Goal: Task Accomplishment & Management: Manage account settings

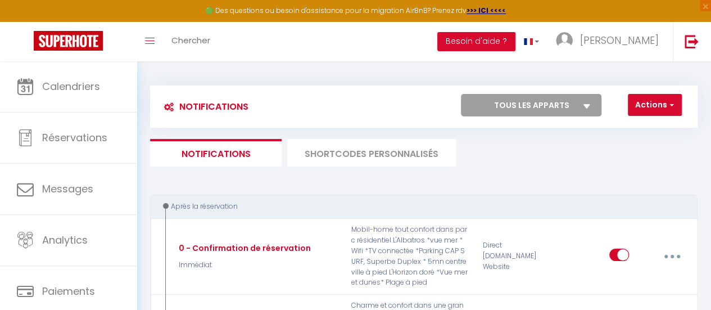
click at [342, 159] on li "SHORTCODES PERSONNALISÉS" at bounding box center [371, 153] width 169 height 28
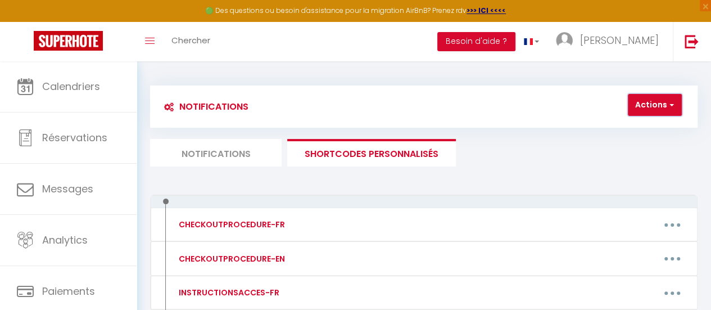
click at [660, 112] on button "Actions" at bounding box center [655, 105] width 54 height 22
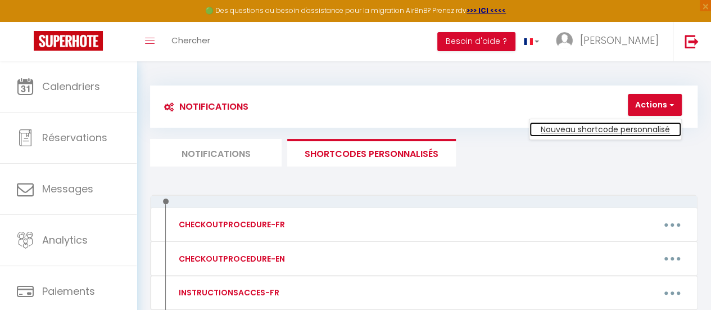
click at [588, 128] on link "Nouveau shortcode personnalisé" at bounding box center [605, 129] width 152 height 15
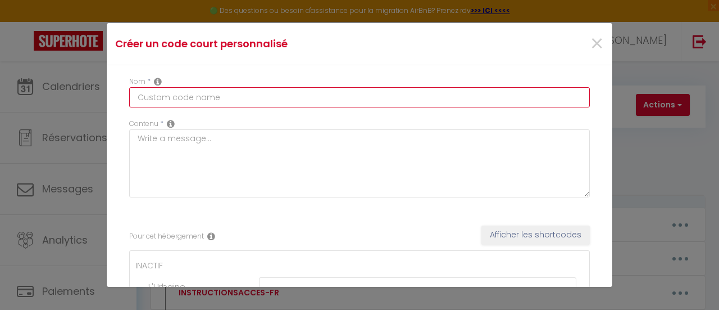
click at [229, 96] on input "text" at bounding box center [359, 97] width 461 height 20
type input "Montant ménage"
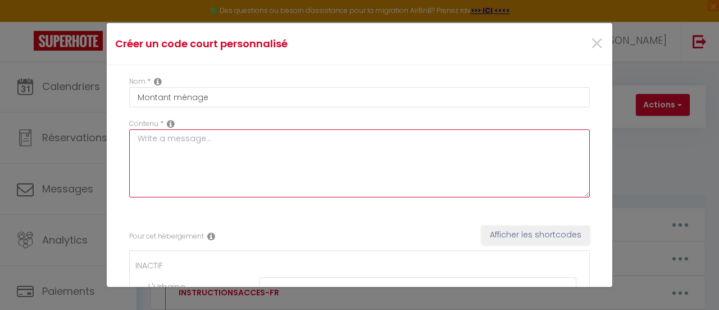
click at [184, 153] on textarea at bounding box center [359, 163] width 461 height 68
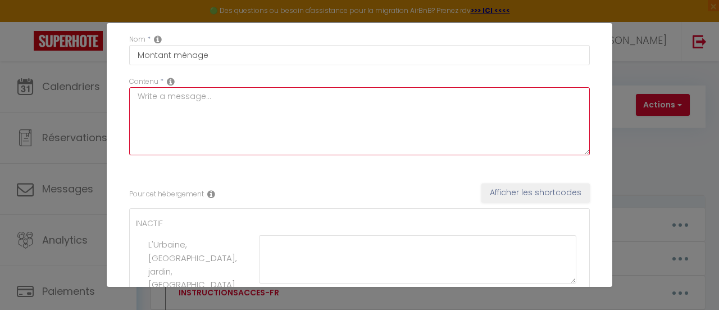
scroll to position [40, 0]
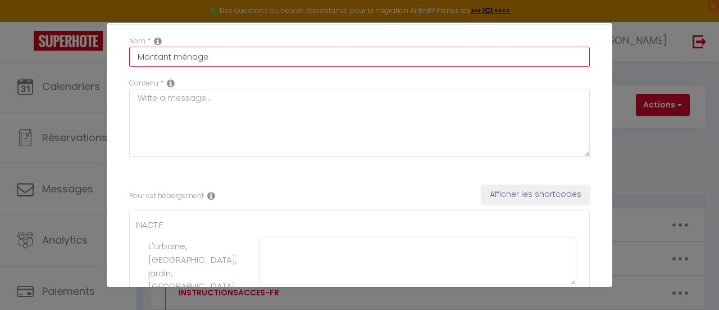
drag, startPoint x: 232, startPoint y: 60, endPoint x: 126, endPoint y: 63, distance: 105.1
click at [126, 63] on div "Nom * Montant ménage" at bounding box center [359, 57] width 475 height 42
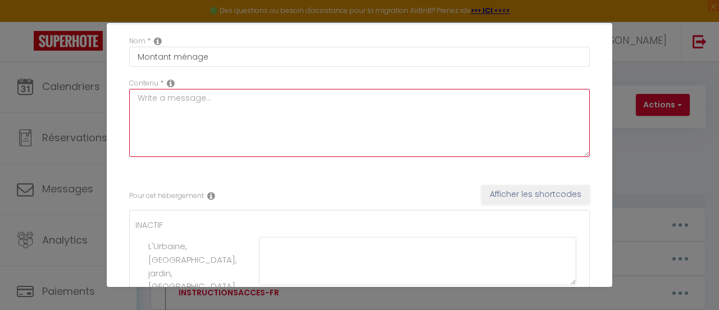
click at [195, 116] on textarea at bounding box center [359, 123] width 461 height 68
paste textarea "Montant ménage"
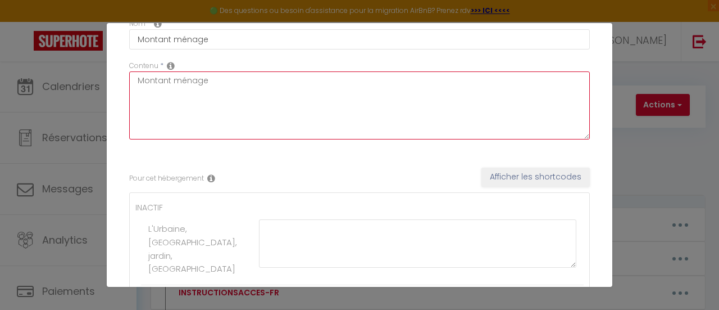
scroll to position [58, 0]
click at [170, 80] on textarea "Montant ménage" at bounding box center [359, 105] width 461 height 68
type textarea "Montant option ménage"
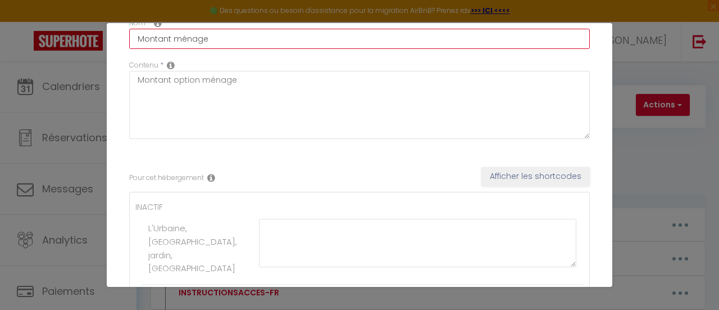
click at [170, 38] on input "Montant ménage" at bounding box center [359, 39] width 461 height 20
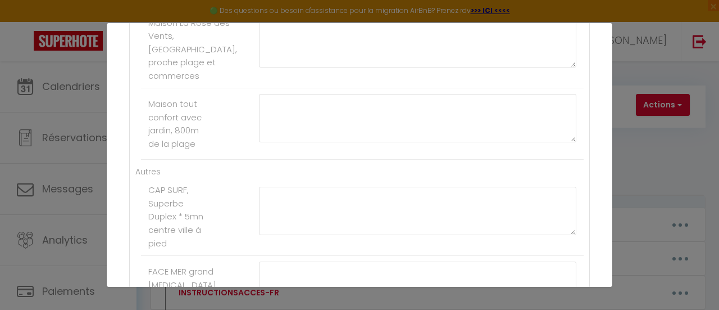
scroll to position [419, 0]
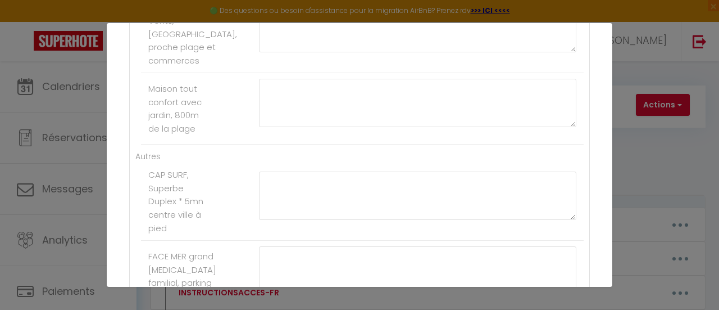
type input "Montant option ménage"
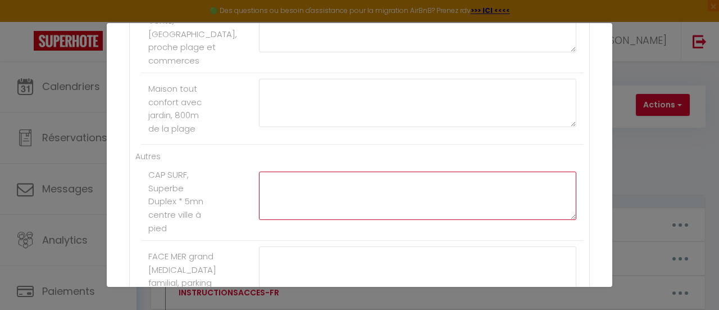
click at [342, 198] on textarea at bounding box center [417, 195] width 317 height 48
click at [266, 187] on textarea "30€" at bounding box center [417, 194] width 317 height 48
click at [295, 189] on textarea "(30€" at bounding box center [417, 194] width 317 height 48
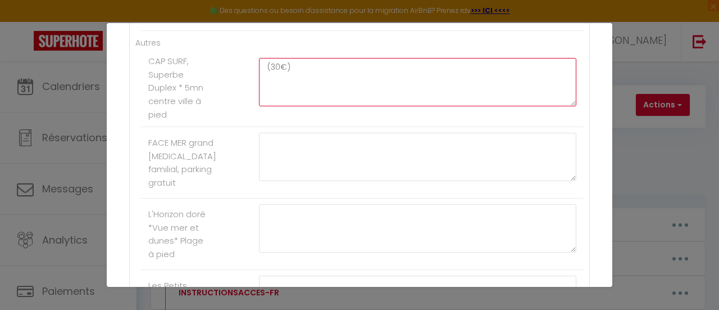
scroll to position [534, 0]
drag, startPoint x: 306, startPoint y: 76, endPoint x: 244, endPoint y: 77, distance: 61.2
click at [244, 77] on li "CAP SURF, Superbe Duplex * 5mn centre ville à pied (30€)" at bounding box center [362, 86] width 443 height 78
type textarea "(30€)"
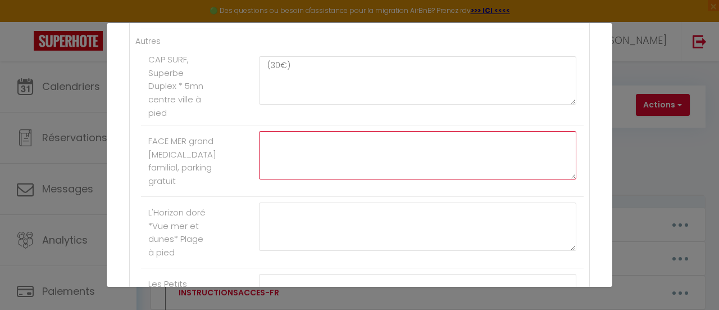
click at [292, 165] on textarea at bounding box center [417, 155] width 317 height 48
paste textarea "(30€)"
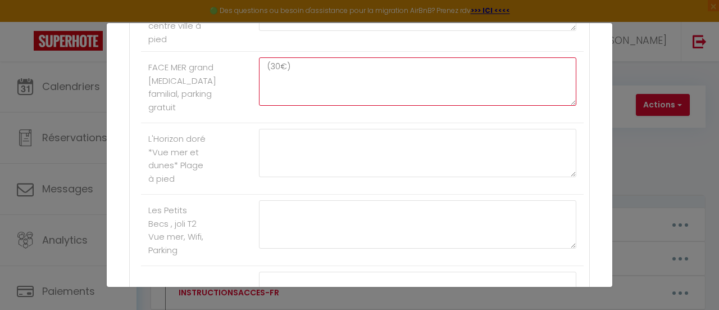
scroll to position [606, 0]
click at [273, 81] on textarea "(30€)" at bounding box center [417, 82] width 317 height 48
type textarea "((50€)"
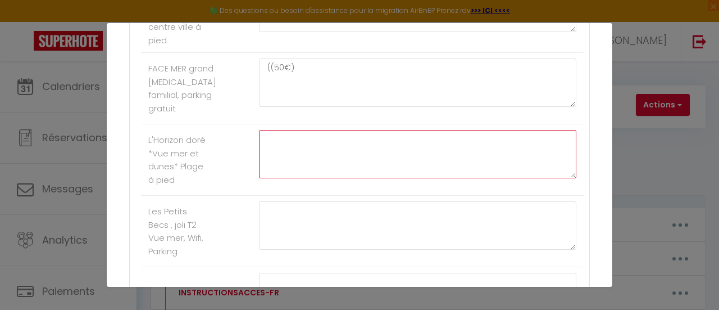
click at [290, 159] on textarea at bounding box center [417, 154] width 317 height 48
paste textarea "(30€)"
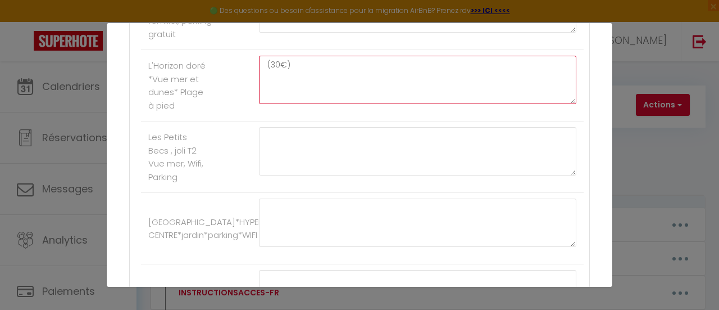
scroll to position [689, 0]
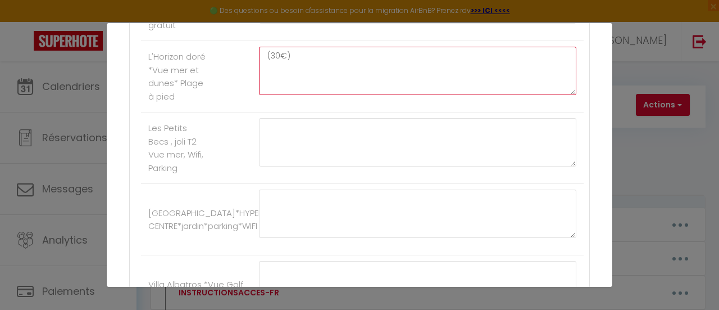
type textarea "(30€)"
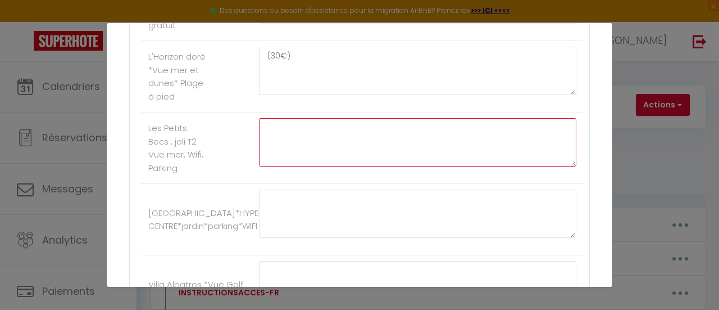
click at [290, 158] on textarea at bounding box center [417, 142] width 317 height 48
paste textarea "(30€)"
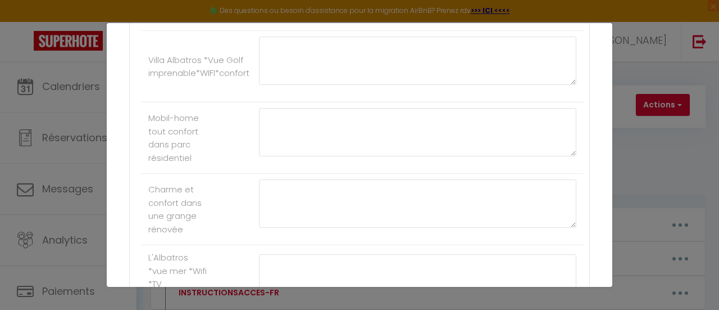
scroll to position [914, 0]
type textarea "(30€)"
click at [290, 156] on textarea at bounding box center [417, 131] width 317 height 48
paste textarea "(30€)"
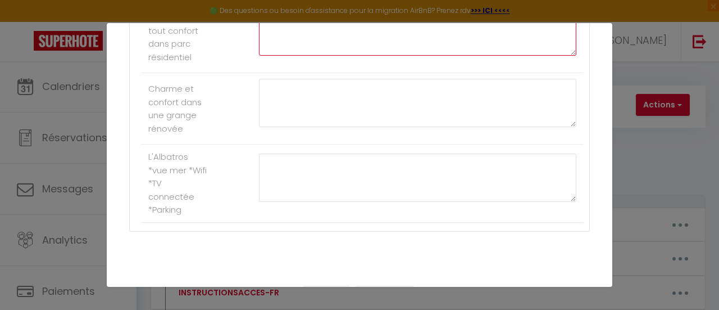
scroll to position [1014, 0]
type textarea "(30€)"
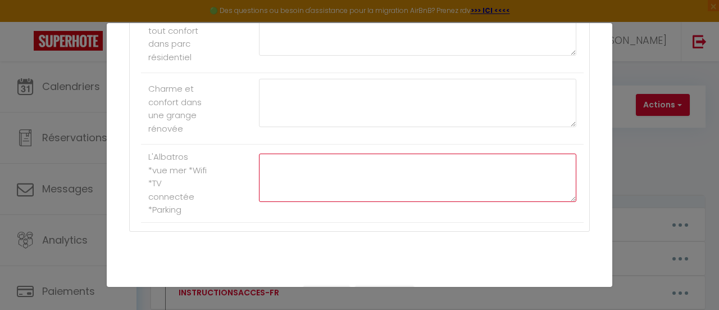
click at [291, 179] on textarea at bounding box center [417, 177] width 317 height 48
paste textarea "(30€)"
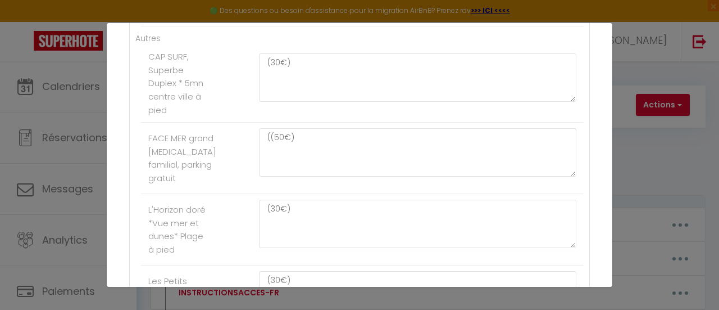
scroll to position [524, 0]
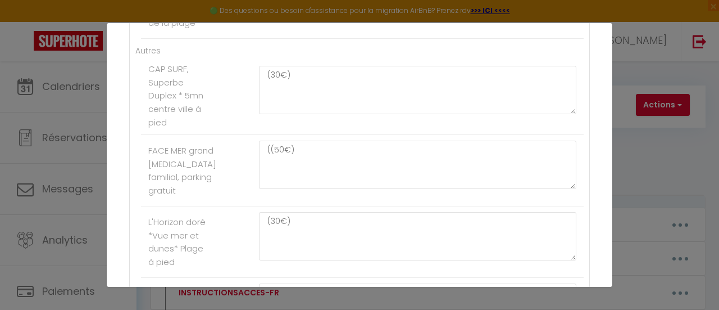
type textarea "(30€)"
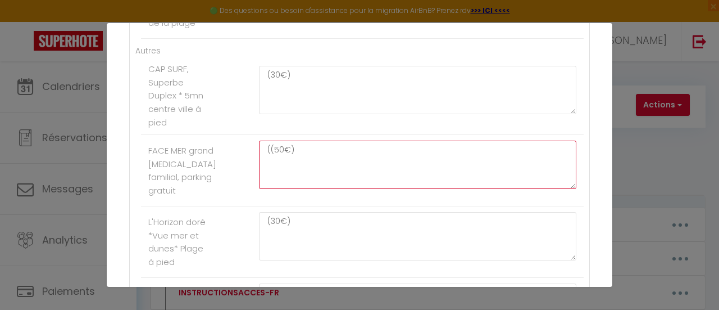
click at [269, 162] on textarea "((50€)" at bounding box center [417, 164] width 317 height 48
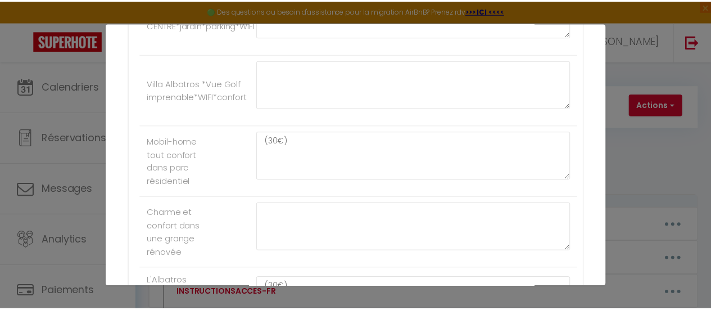
scroll to position [1056, 0]
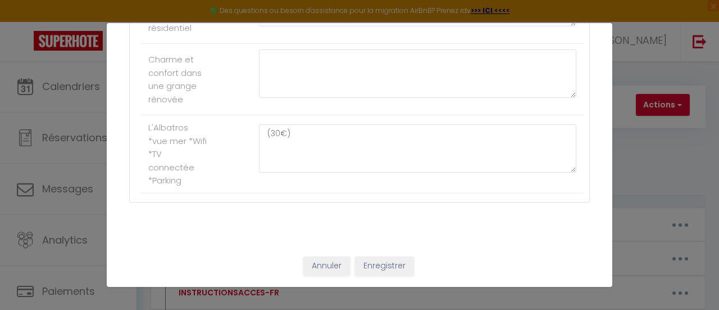
type textarea "(50€)"
click at [381, 265] on button "Enregistrer" at bounding box center [384, 265] width 59 height 19
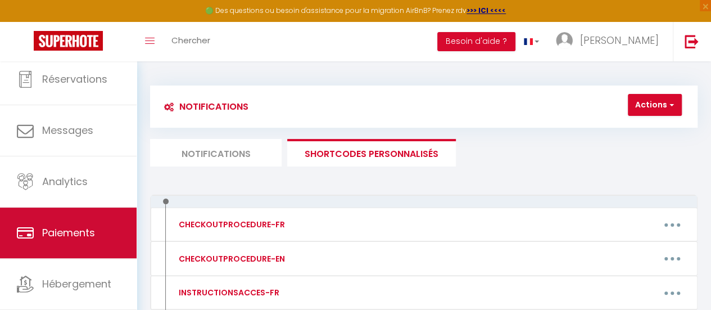
scroll to position [84, 0]
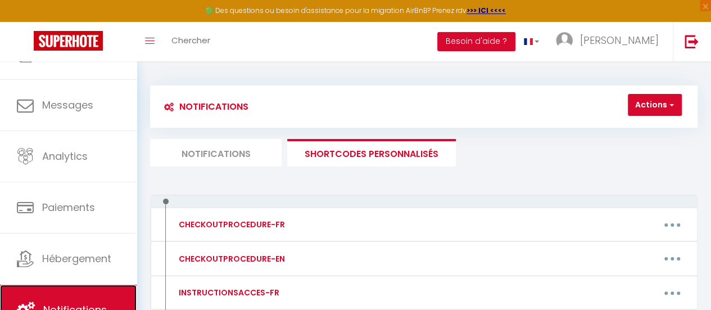
click at [110, 292] on link "Notifications" at bounding box center [68, 309] width 137 height 51
click at [220, 153] on li "Notifications" at bounding box center [215, 153] width 131 height 28
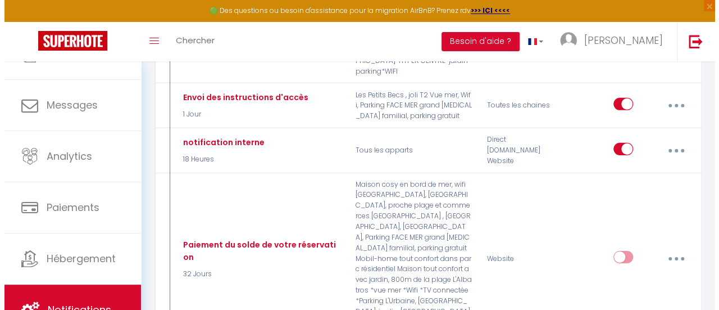
scroll to position [1719, 0]
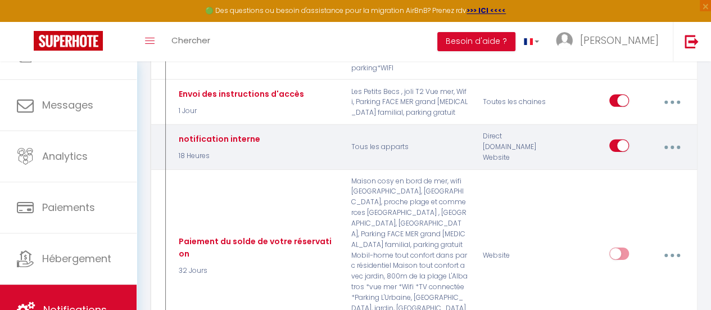
click at [671, 146] on icon "button" at bounding box center [671, 147] width 3 height 3
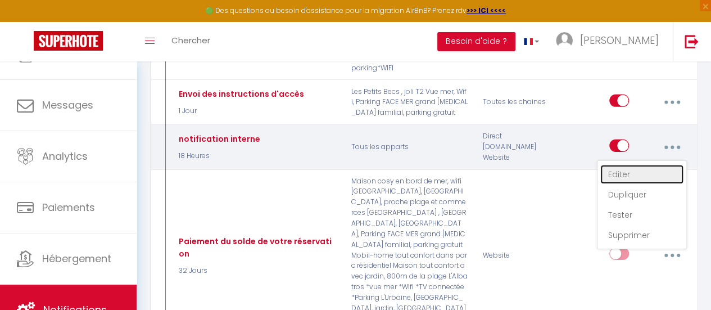
click at [620, 165] on link "Editer" at bounding box center [641, 174] width 83 height 19
type input "notification interne"
select select "18 Heures"
select select "if_deposit_not_paid"
checkbox input "false"
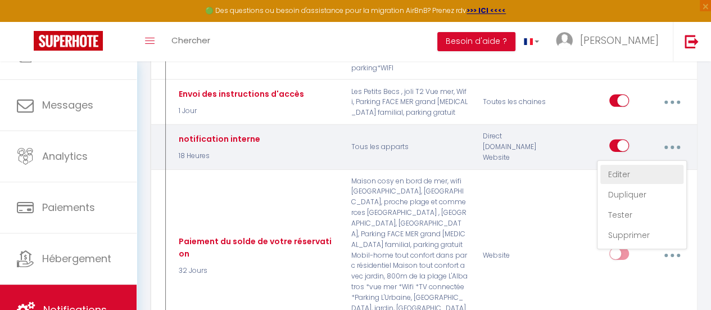
checkbox input "false"
checkbox input "true"
radio input "true"
type input "depot de caution"
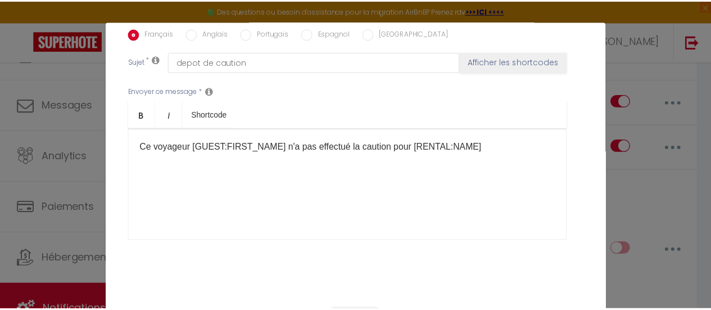
scroll to position [0, 0]
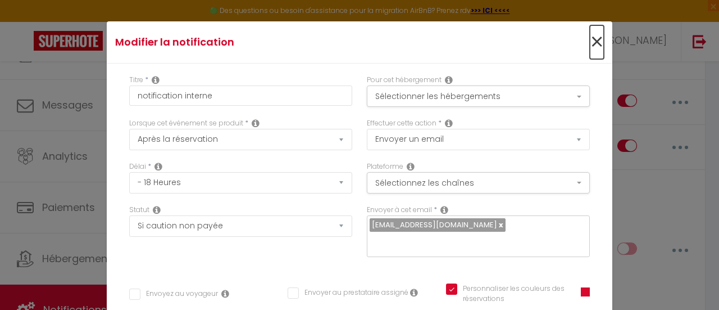
click at [590, 38] on span "×" at bounding box center [597, 42] width 14 height 34
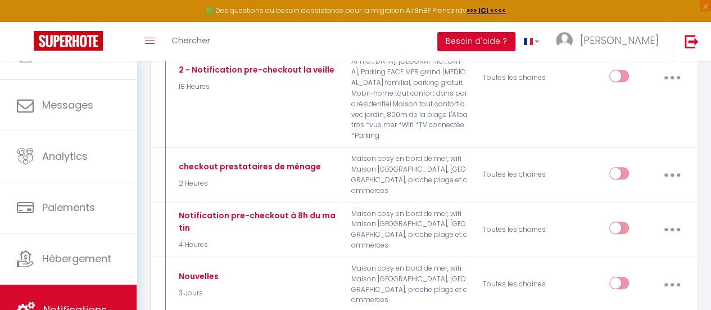
scroll to position [2450, 0]
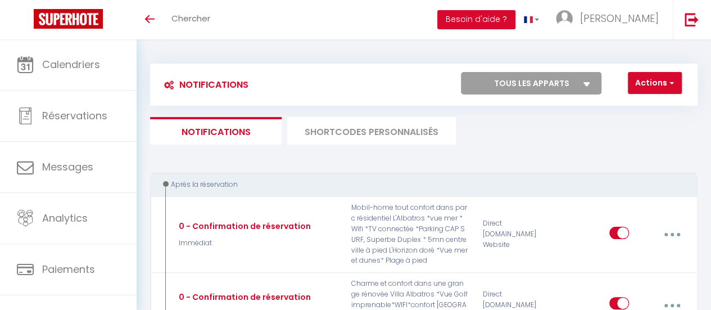
click at [389, 129] on li "SHORTCODES PERSONNALISÉS" at bounding box center [371, 131] width 169 height 28
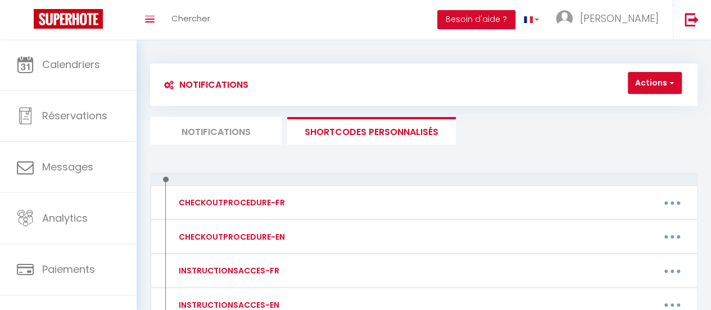
click at [224, 127] on li "Notifications" at bounding box center [215, 131] width 131 height 28
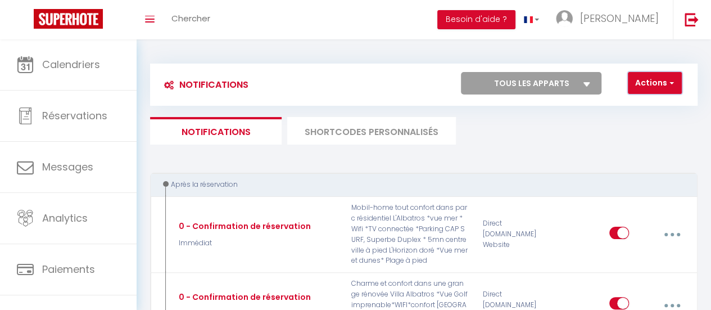
click at [665, 85] on button "Actions" at bounding box center [655, 83] width 54 height 22
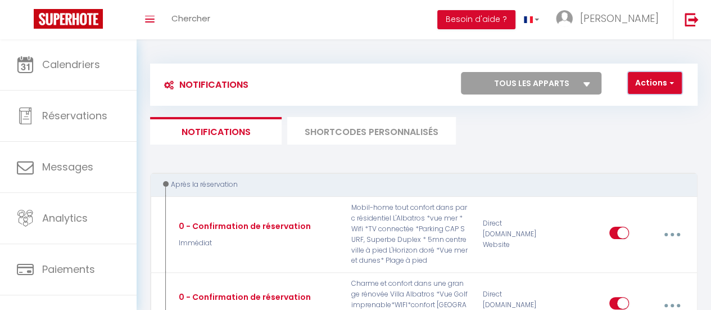
click at [662, 88] on button "Actions" at bounding box center [655, 83] width 54 height 22
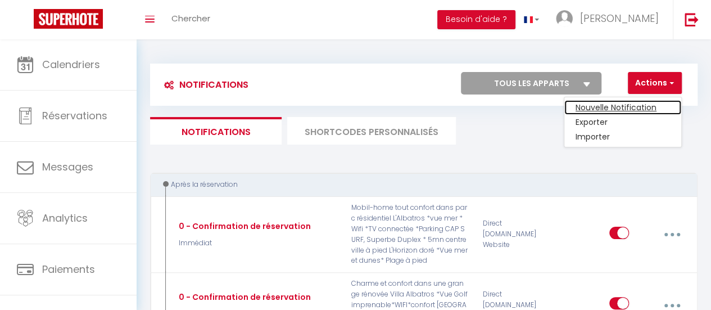
click at [617, 105] on link "Nouvelle Notification" at bounding box center [622, 107] width 117 height 15
select select "Immédiat"
select select
checkbox input "false"
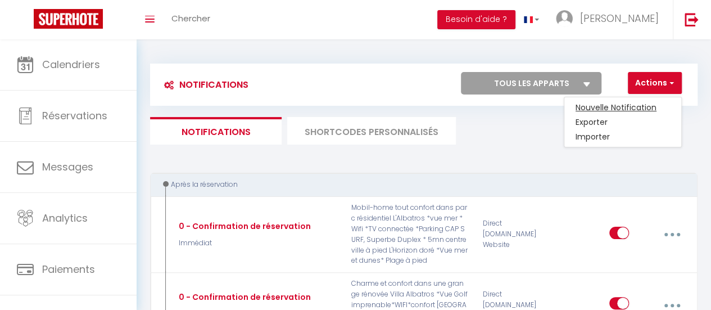
radio input "true"
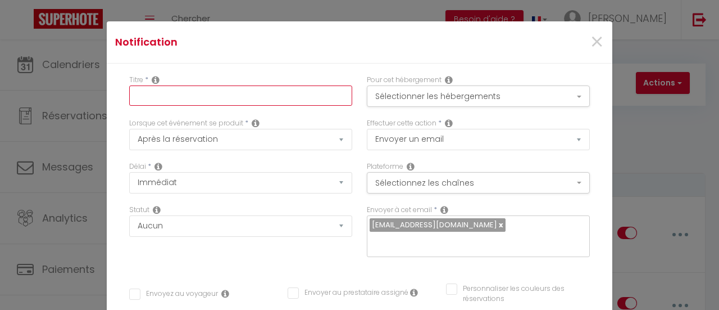
click at [186, 91] on input "text" at bounding box center [240, 95] width 223 height 20
type input "Option ménage"
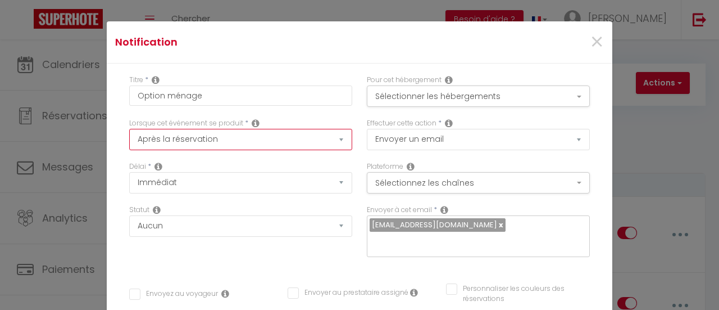
click at [244, 138] on select "Après la réservation Avant Checkin (à partir de 12h00) Après Checkin (à partir …" at bounding box center [240, 139] width 223 height 21
select select "2"
click at [129, 129] on select "Après la réservation Avant Checkin (à partir de 12h00) Après Checkin (à partir …" at bounding box center [240, 139] width 223 height 21
checkbox input "false"
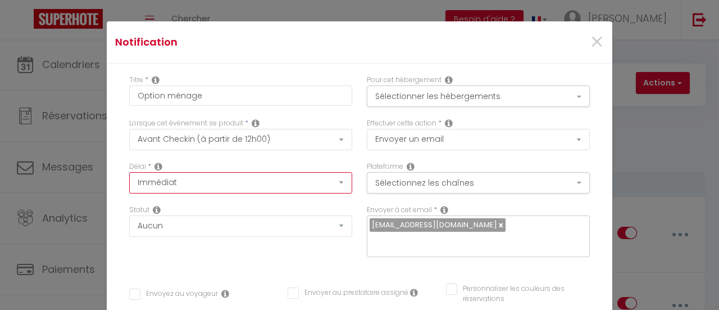
click at [193, 183] on select "Immédiat - 10 Minutes - 1 Heure - 2 Heures - 3 Heures - 4 Heures - 5 Heures - 6…" at bounding box center [240, 182] width 223 height 21
select select "4 Jours"
click at [129, 172] on select "Immédiat - 10 Minutes - 1 Heure - 2 Heures - 3 Heures - 4 Heures - 5 Heures - 6…" at bounding box center [240, 182] width 223 height 21
checkbox input "false"
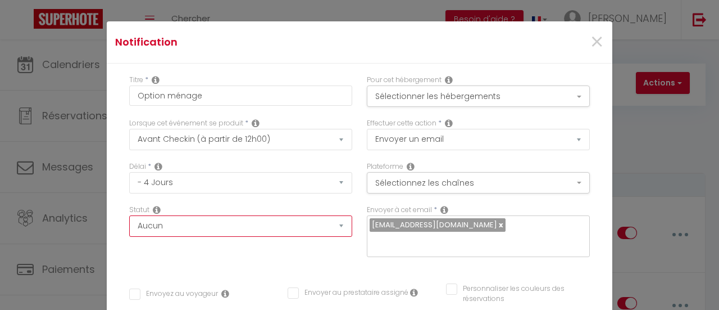
click at [179, 226] on select "Aucun Si la réservation est payée Si réservation non payée Si la caution a été …" at bounding box center [240, 225] width 223 height 21
select select "if_deposit_is_paid"
click at [129, 215] on select "Aucun Si la réservation est payée Si réservation non payée Si la caution a été …" at bounding box center [240, 225] width 223 height 21
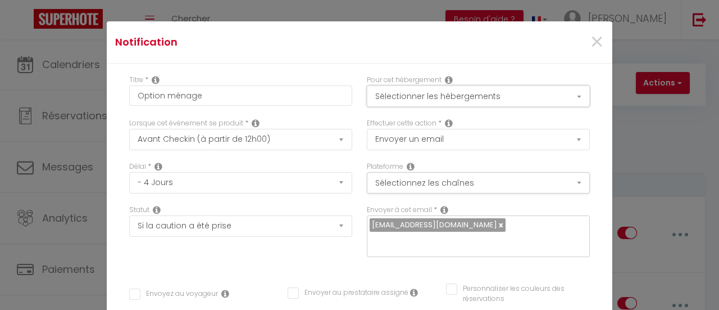
click at [533, 94] on button "Sélectionner les hébergements" at bounding box center [478, 95] width 223 height 21
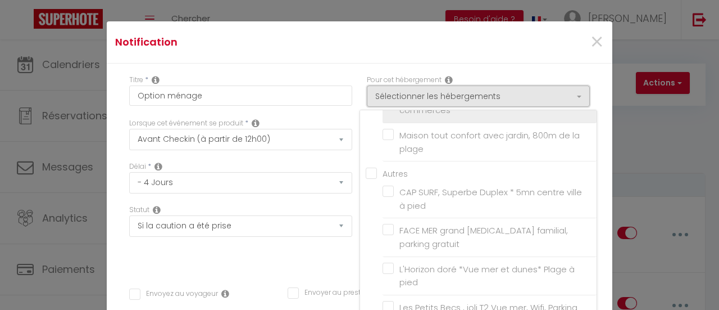
scroll to position [145, 0]
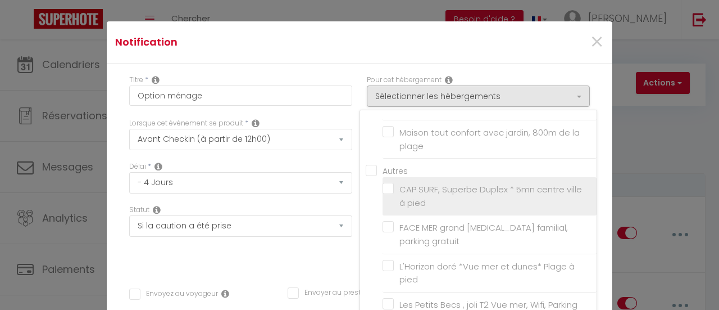
click at [394, 183] on label "CAP SURF, Superbe Duplex * 5mn centre ville à pied" at bounding box center [492, 196] width 196 height 26
click at [383, 190] on input "CAP SURF, Superbe Duplex * 5mn centre ville à pied" at bounding box center [490, 195] width 214 height 11
checkbox input "true"
checkbox input "false"
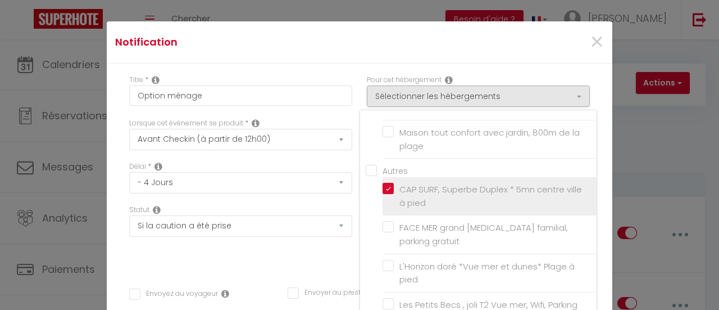
checkbox input "false"
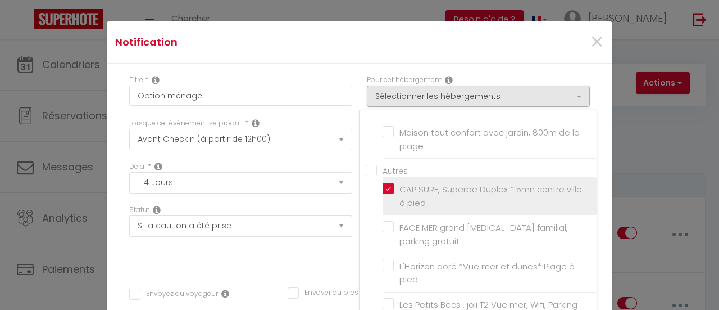
checkbox input "false"
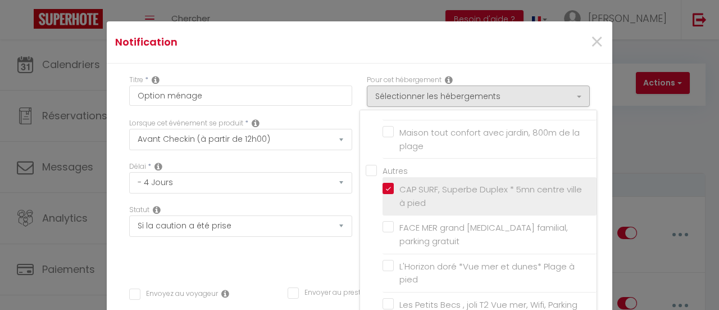
checkbox input "false"
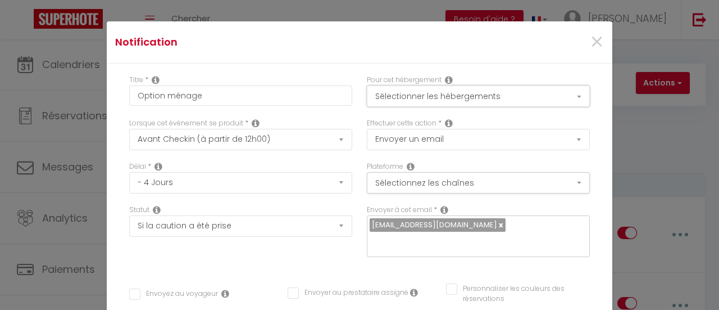
click at [562, 96] on button "Sélectionner les hébergements" at bounding box center [478, 95] width 223 height 21
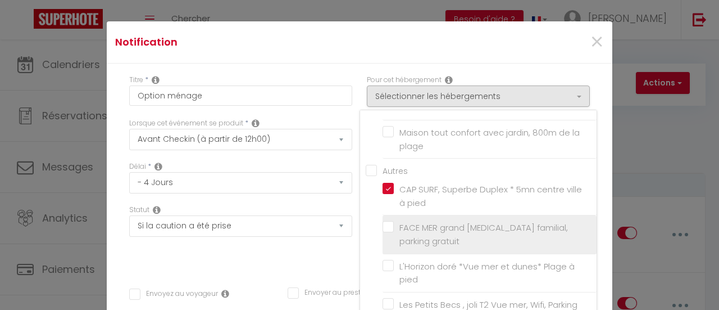
click at [383, 229] on input "FACE MER grand [MEDICAL_DATA] familial, parking gratuit" at bounding box center [490, 234] width 214 height 11
checkbox input "true"
checkbox input "false"
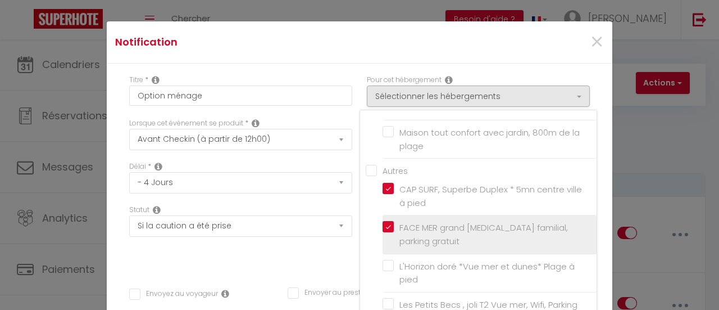
checkbox input "false"
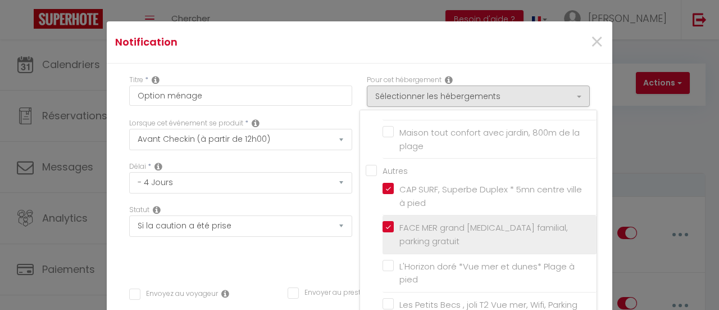
checkbox input "false"
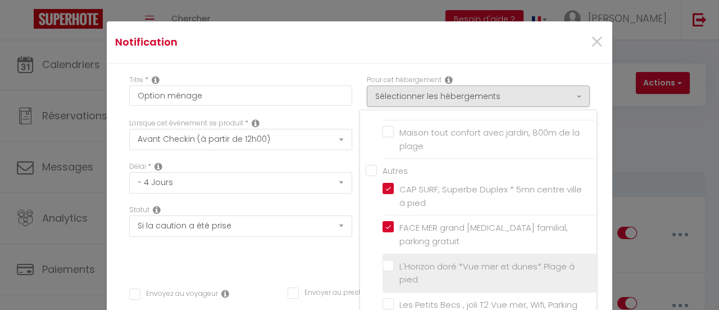
click at [394, 260] on label "L'Horizon doré *Vue mer et dunes* Plage à pied" at bounding box center [492, 273] width 196 height 26
click at [383, 267] on input "L'Horizon doré *Vue mer et dunes* Plage à pied" at bounding box center [490, 272] width 214 height 11
checkbox input "true"
checkbox input "false"
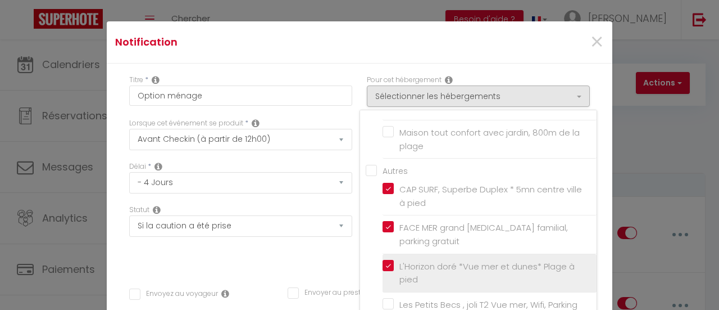
checkbox input "false"
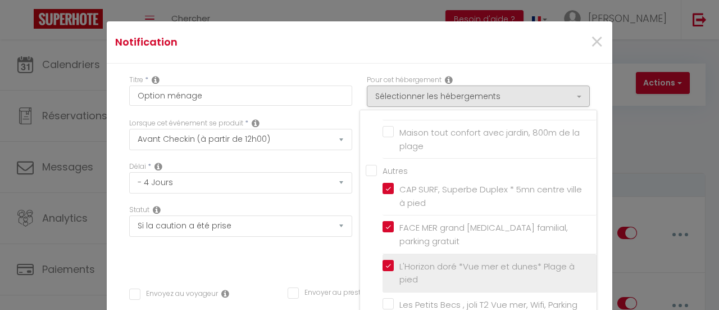
checkbox input "false"
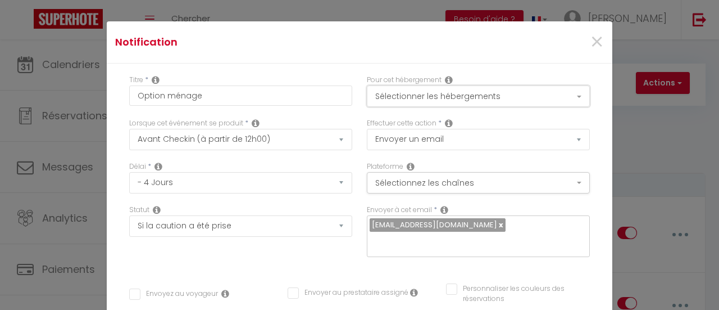
click at [566, 100] on button "Sélectionner les hébergements" at bounding box center [478, 95] width 223 height 21
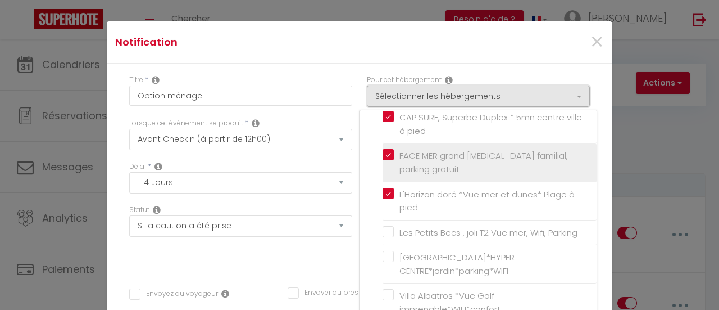
scroll to position [242, 0]
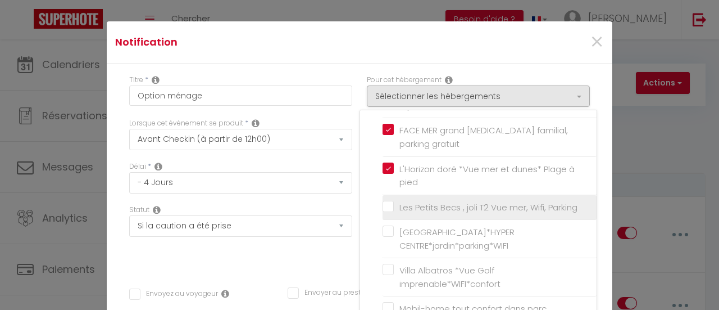
click at [394, 201] on label "Les Petits Becs , joli T2 Vue mer, Wifi, Parking" at bounding box center [486, 207] width 184 height 13
click at [383, 201] on input "Les Petits Becs , joli T2 Vue mer, Wifi, Parking" at bounding box center [490, 206] width 214 height 11
checkbox input "true"
checkbox input "false"
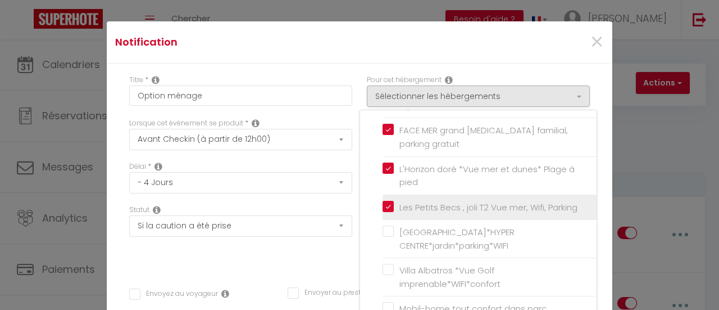
checkbox input "false"
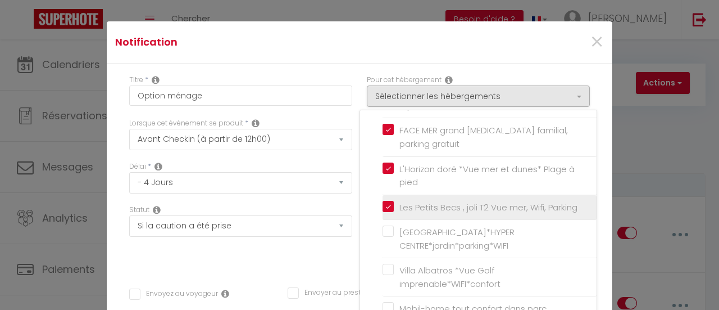
checkbox input "false"
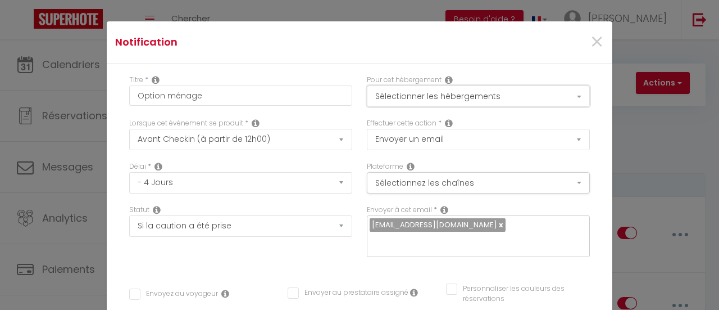
click at [572, 93] on button "Sélectionner les hébergements" at bounding box center [478, 95] width 223 height 21
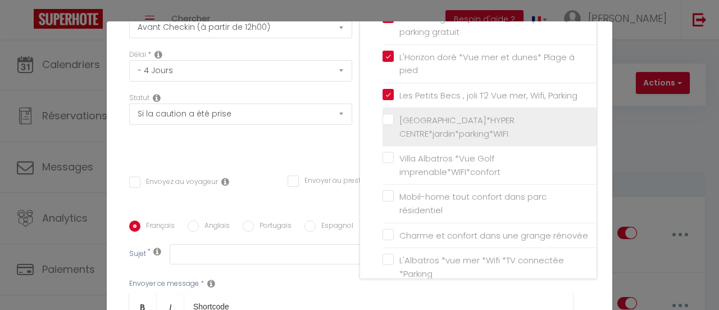
scroll to position [115, 0]
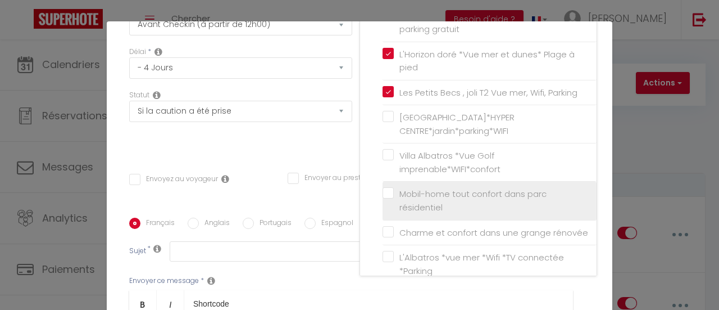
click at [383, 195] on input "Mobil-home tout confort dans parc résidentiel" at bounding box center [490, 200] width 214 height 11
checkbox input "true"
checkbox input "false"
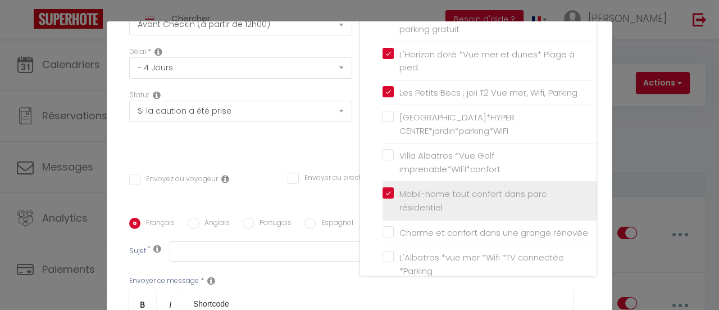
checkbox input "false"
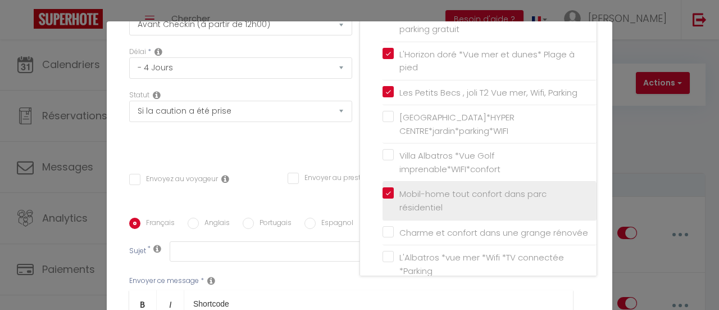
checkbox input "false"
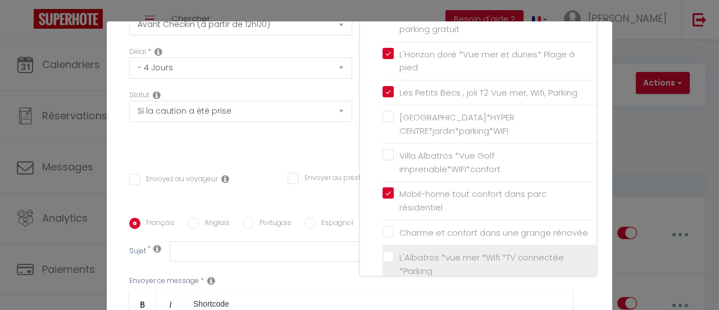
click at [394, 251] on label "L'Albatros *vue mer *Wifi *TV connectée *Parking" at bounding box center [492, 264] width 196 height 26
click at [383, 258] on input "L'Albatros *vue mer *Wifi *TV connectée *Parking" at bounding box center [490, 263] width 214 height 11
checkbox input "false"
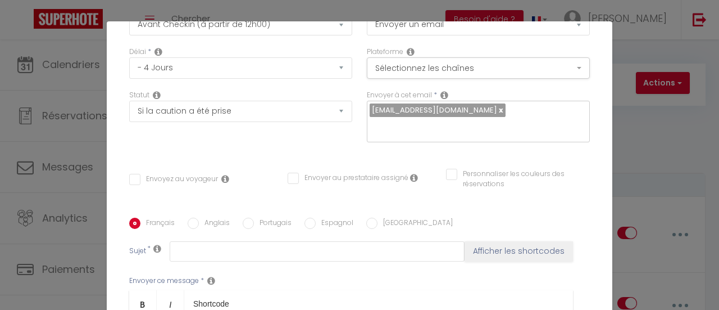
click at [497, 112] on link at bounding box center [500, 110] width 6 height 11
checkbox input "false"
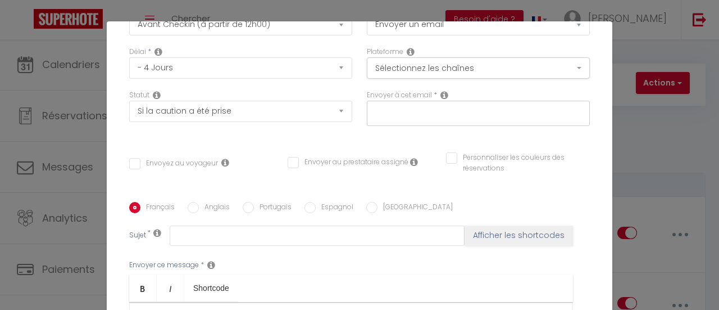
click at [408, 111] on input "text" at bounding box center [476, 111] width 212 height 15
type input "[EMAIL_ADDRESS][DOMAIN_NAME]"
checkbox input "false"
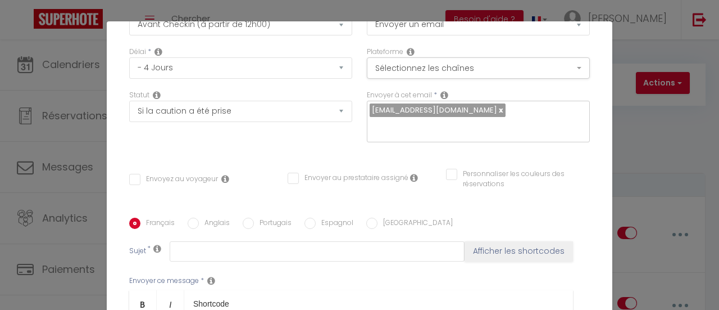
click at [131, 161] on div "Titre * Option ménage Pour cet hébergement Sélectionner les hébergements Tous l…" at bounding box center [360, 218] width 506 height 538
click at [129, 177] on input "Envoyez au voyageur" at bounding box center [173, 179] width 89 height 11
checkbox input "true"
checkbox input "false"
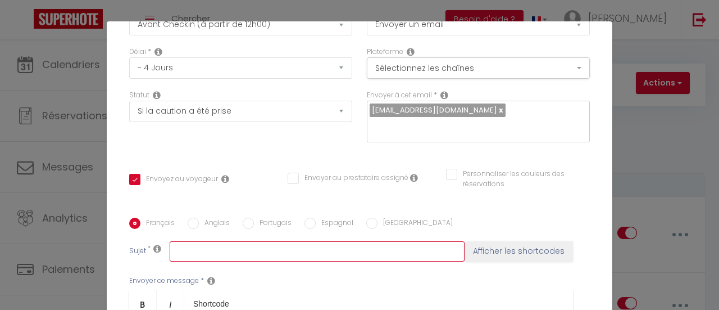
click at [205, 255] on input "text" at bounding box center [317, 251] width 295 height 20
click at [222, 253] on input "Option mén age" at bounding box center [317, 251] width 295 height 20
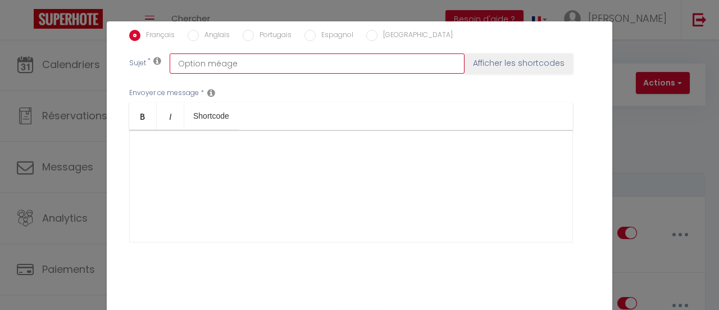
scroll to position [304, 0]
type input "Option méage"
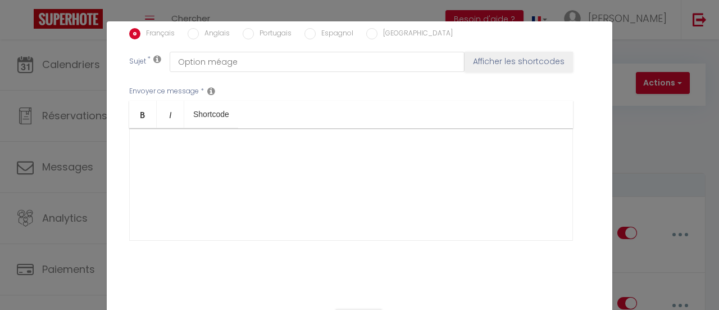
click at [175, 164] on div at bounding box center [351, 184] width 444 height 112
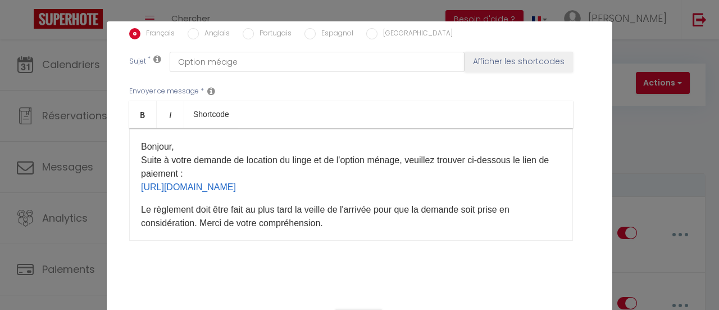
drag, startPoint x: 365, startPoint y: 182, endPoint x: 136, endPoint y: 159, distance: 229.9
click at [141, 159] on p "Bonjour, Suite à votre demande de location du linge et de l'option ménage, veui…" at bounding box center [351, 167] width 420 height 54
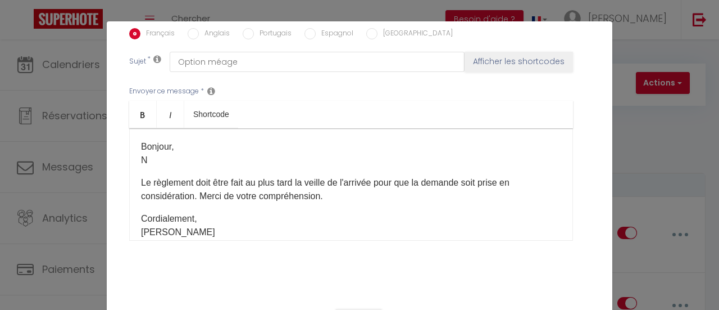
click at [166, 147] on p "Bonjour, N" at bounding box center [351, 153] width 420 height 27
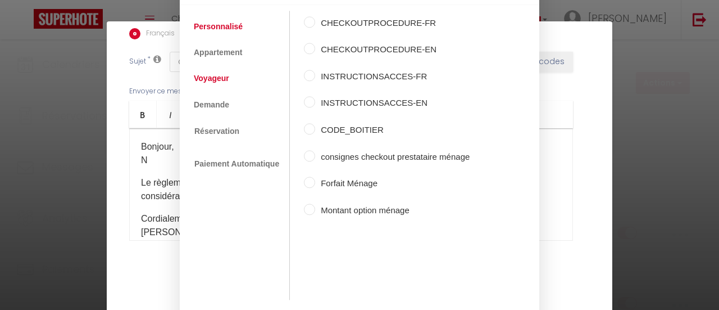
click at [219, 80] on link "Voyageur" at bounding box center [211, 79] width 47 height 20
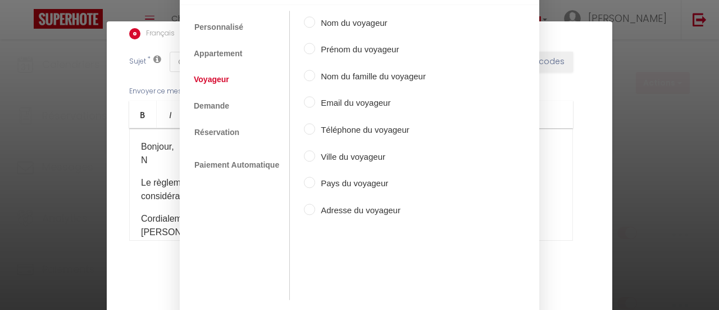
click at [369, 52] on label "Prénom du voyageur" at bounding box center [370, 49] width 111 height 13
click at [315, 52] on input "Prénom du voyageur" at bounding box center [309, 48] width 11 height 11
radio input "true"
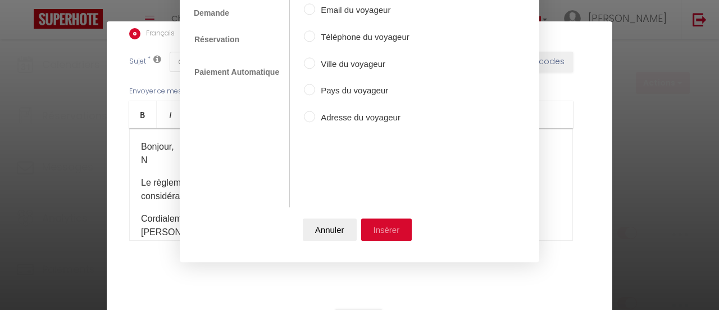
click at [394, 230] on button "Insérer" at bounding box center [386, 229] width 51 height 22
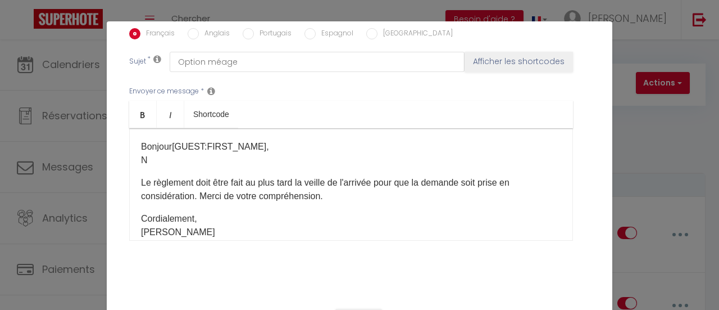
click at [165, 159] on p "Bonjour [GUEST:FIRST_NAME] ​ , N" at bounding box center [351, 153] width 420 height 27
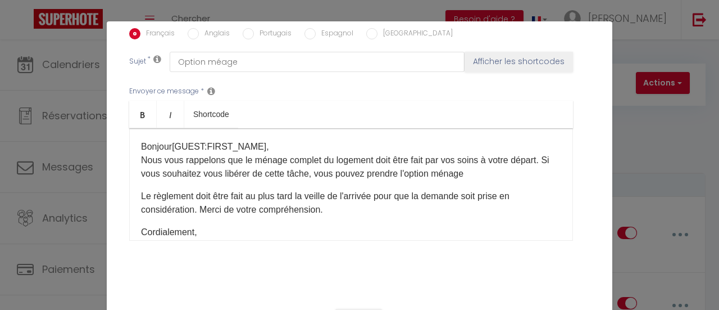
click at [240, 171] on p "Bonjour [GUEST:FIRST_NAME] ​ , Nous vous rappelons que le ménage complet du log…" at bounding box center [351, 160] width 420 height 40
click at [220, 180] on p "Bonjour [GUEST:FIRST_NAME] ​ , Nous vous rappelons que le ménage complet du log…" at bounding box center [351, 160] width 420 height 40
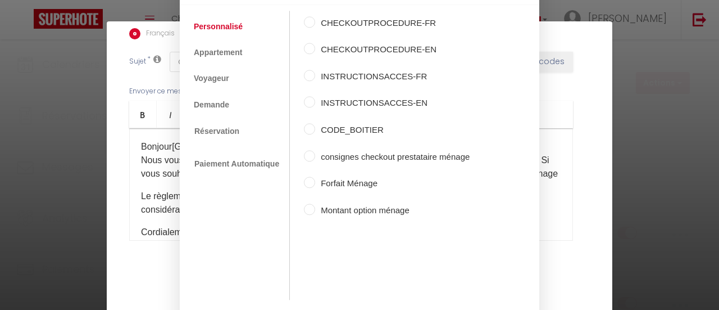
click at [359, 211] on label "Montant option ménage" at bounding box center [392, 209] width 155 height 13
click at [315, 211] on input "Montant option ménage" at bounding box center [309, 208] width 11 height 11
radio input "true"
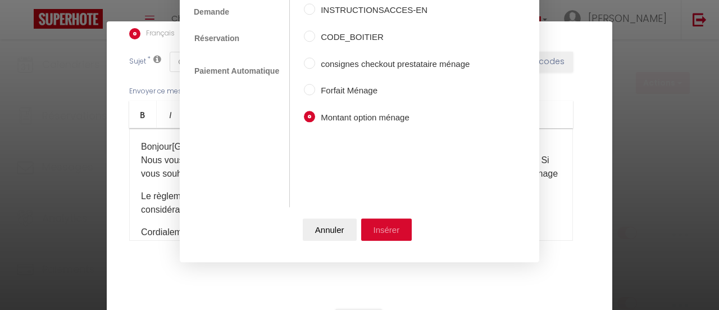
click at [379, 227] on button "Insérer" at bounding box center [386, 229] width 51 height 22
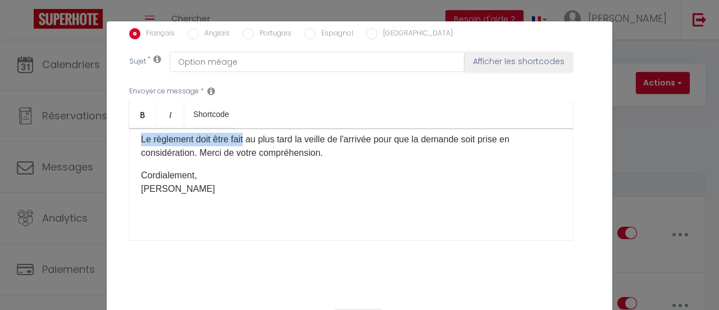
drag, startPoint x: 136, startPoint y: 228, endPoint x: 244, endPoint y: 144, distance: 137.0
click at [244, 144] on p "Le règlement doit être fait au plus tard la veille de l'arrivée pour que la dem…" at bounding box center [351, 146] width 420 height 27
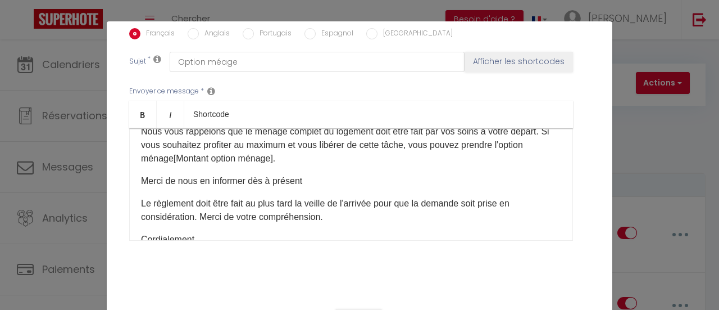
scroll to position [13, 0]
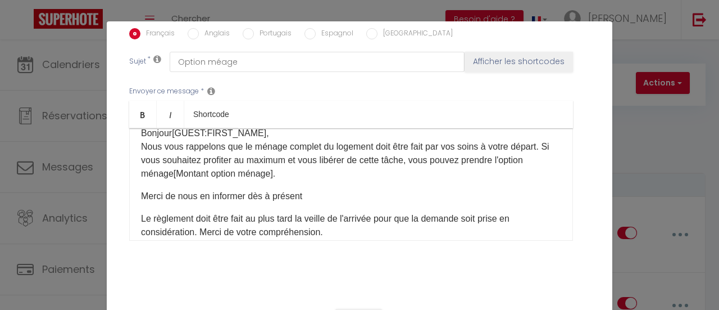
click at [300, 200] on p "Merci de nous en informer dès à présent​" at bounding box center [351, 195] width 420 height 13
click at [202, 215] on p "Le règlement doit être fait au plus tard la veille de l'arrivée pour que la dem…" at bounding box center [351, 225] width 420 height 27
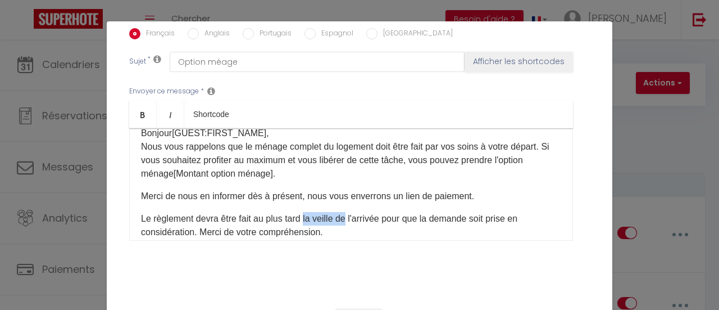
drag, startPoint x: 348, startPoint y: 217, endPoint x: 307, endPoint y: 219, distance: 41.6
click at [307, 219] on p "Le règlement devra être fait au plus tard la veille de l'arrivée pour que la de…" at bounding box center [351, 225] width 420 height 27
click at [211, 223] on p "Le règlement devra être fait au plus tard la veille de l'arrivée pour que la de…" at bounding box center [351, 225] width 420 height 27
drag, startPoint x: 305, startPoint y: 216, endPoint x: 348, endPoint y: 223, distance: 44.3
click at [348, 223] on p "Le règlement devra être fait au plus tard la veille de l'arrivée pour que la de…" at bounding box center [351, 225] width 420 height 27
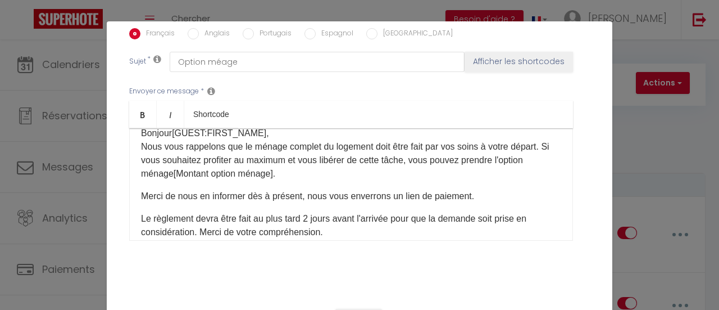
click at [297, 195] on p "Merci de nous en informer dès à présent​, nous vous enverrons un lien de paieme…" at bounding box center [351, 195] width 420 height 13
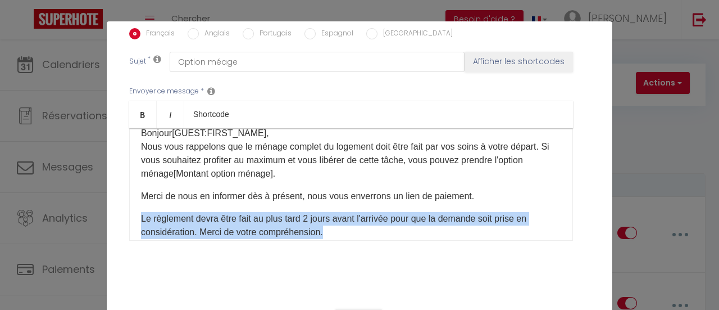
drag, startPoint x: 336, startPoint y: 230, endPoint x: 119, endPoint y: 215, distance: 217.4
click at [119, 215] on div "Titre * Option ménage Pour cet hébergement Sélectionner les hébergements Tous l…" at bounding box center [360, 29] width 506 height 538
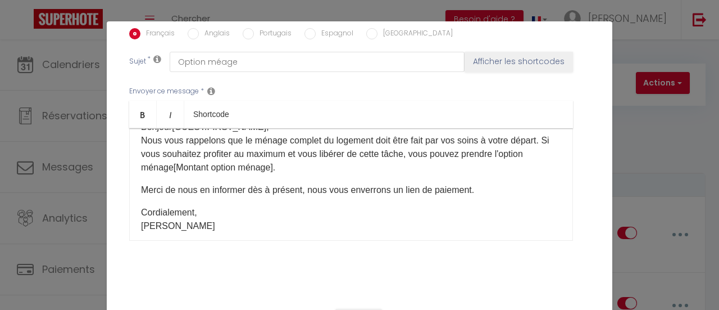
scroll to position [18, 0]
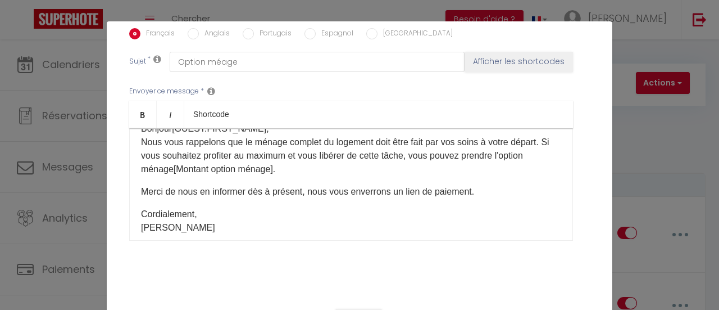
click at [169, 158] on p "Bonjour [GUEST:FIRST_NAME] ​ , Nous vous rappelons que le ménage complet du log…" at bounding box center [351, 149] width 420 height 54
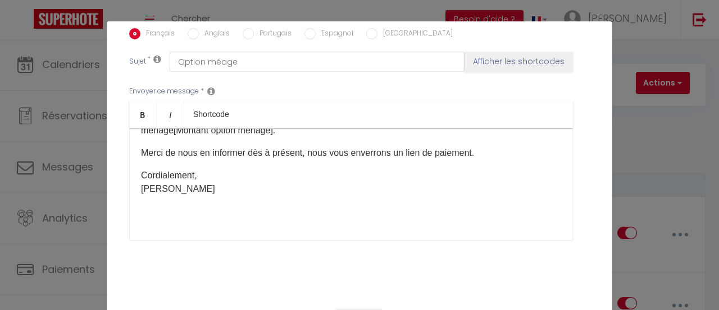
scroll to position [332, 0]
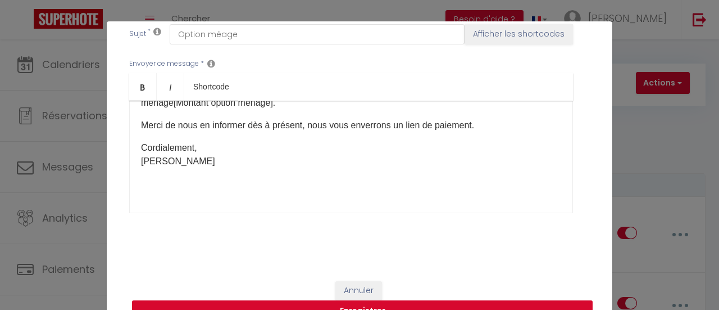
click at [397, 305] on button "Enregistrer" at bounding box center [362, 310] width 461 height 21
checkbox input "false"
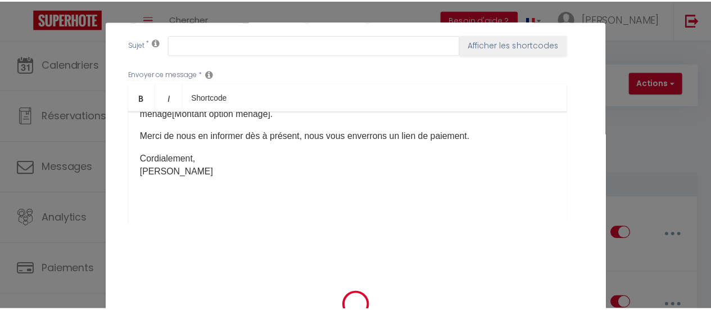
scroll to position [0, 0]
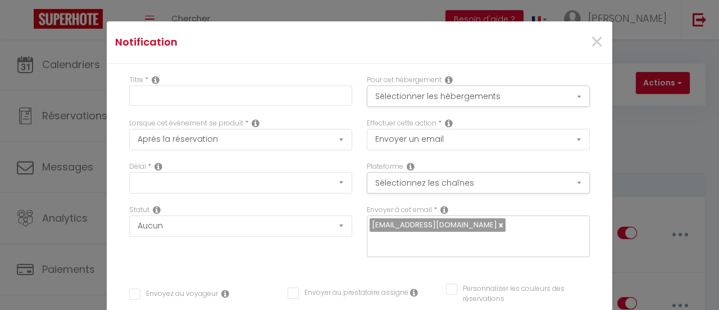
checkbox input "false"
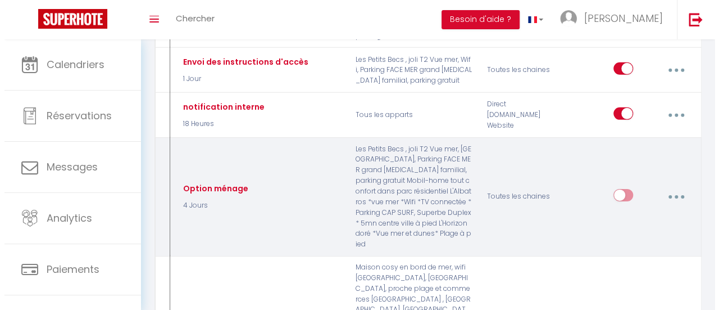
scroll to position [1730, 0]
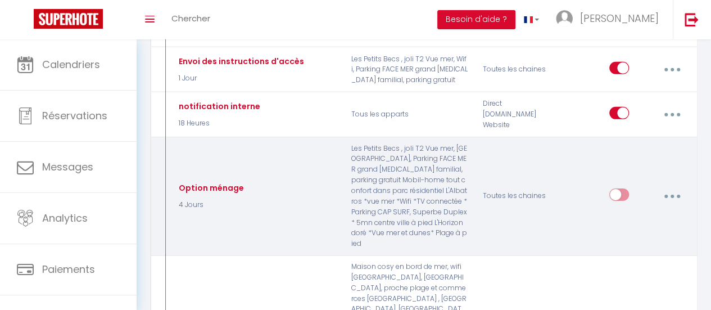
click at [621, 188] on input "checkbox" at bounding box center [619, 196] width 20 height 17
checkbox input "true"
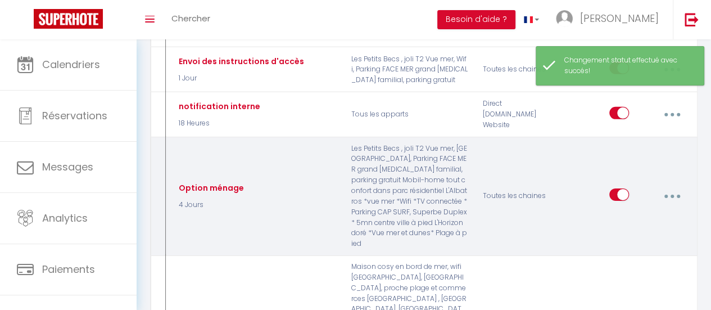
click at [672, 194] on icon "button" at bounding box center [671, 195] width 3 height 3
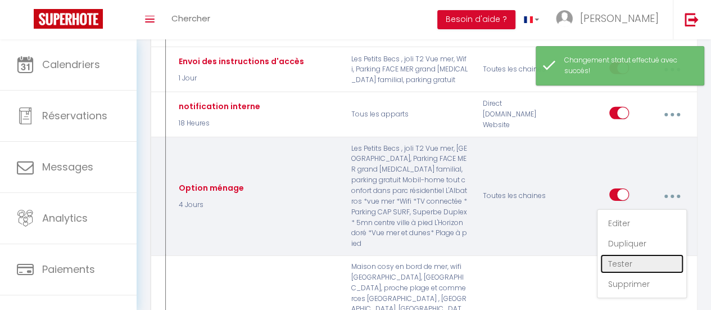
click at [625, 254] on link "Tester" at bounding box center [641, 263] width 83 height 19
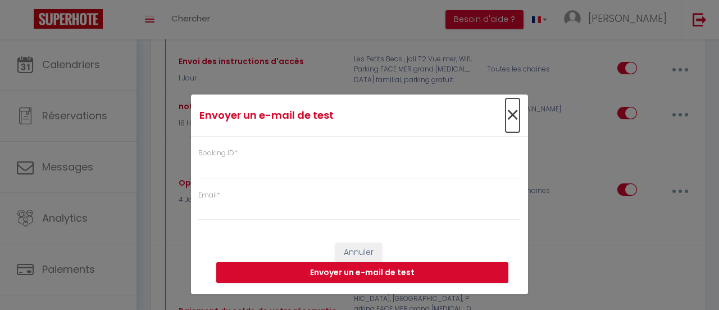
click at [515, 113] on span "×" at bounding box center [513, 115] width 14 height 34
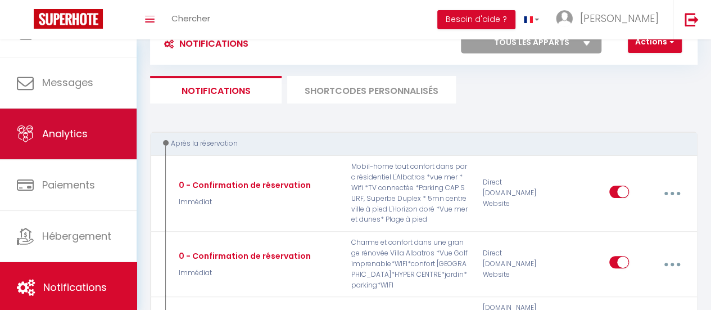
scroll to position [0, 0]
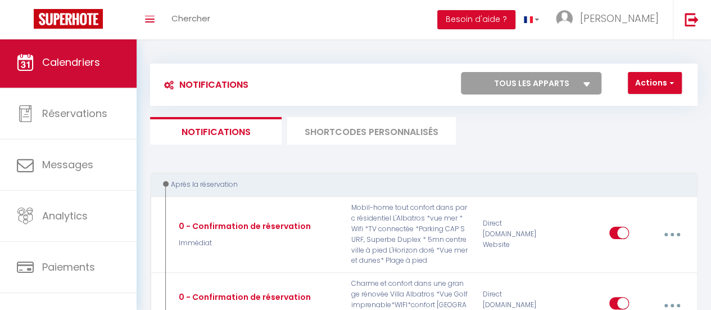
click at [85, 61] on span "Calendriers" at bounding box center [71, 62] width 58 height 14
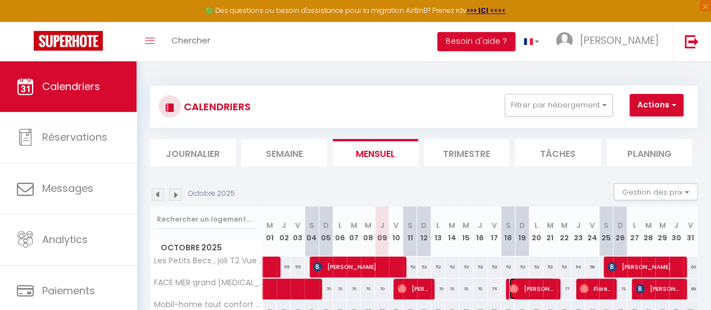
click at [537, 286] on span "[PERSON_NAME]" at bounding box center [531, 288] width 45 height 21
select select "OK"
select select "1"
select select "0"
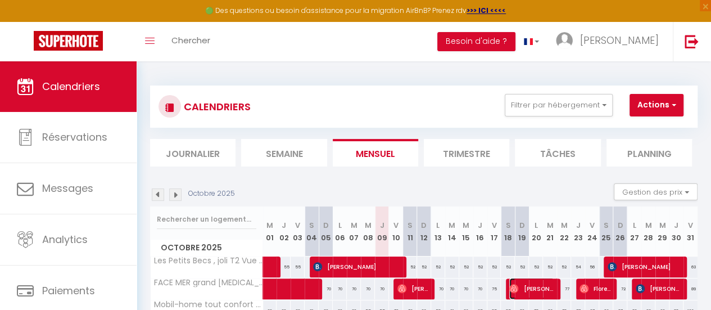
select select "1"
select select
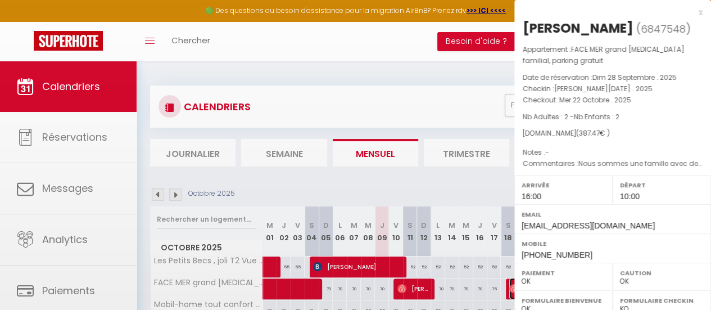
select select "33854"
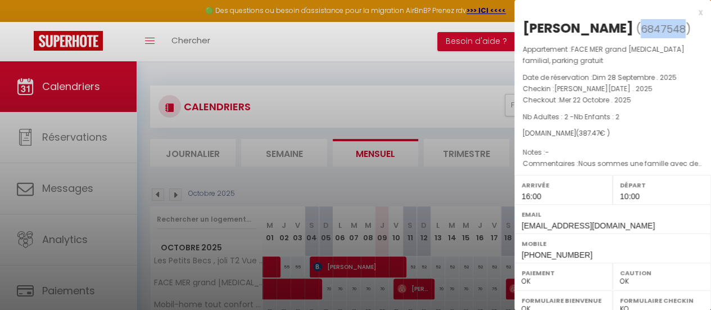
drag, startPoint x: 571, startPoint y: 47, endPoint x: 527, endPoint y: 47, distance: 43.8
click at [636, 37] on span "( 6847548 )" at bounding box center [663, 29] width 55 height 16
copy span "6847548"
click at [435, 74] on div at bounding box center [355, 155] width 711 height 310
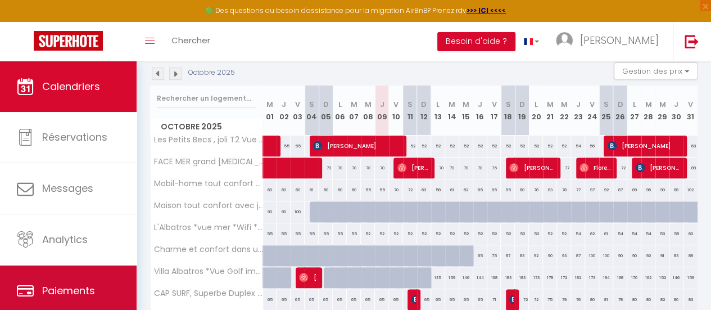
scroll to position [84, 0]
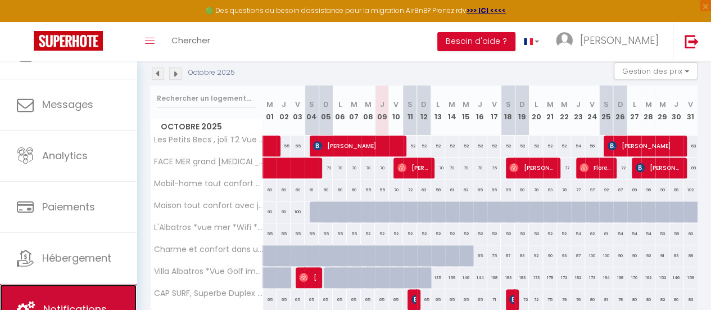
click at [85, 287] on link "Notifications" at bounding box center [68, 309] width 137 height 51
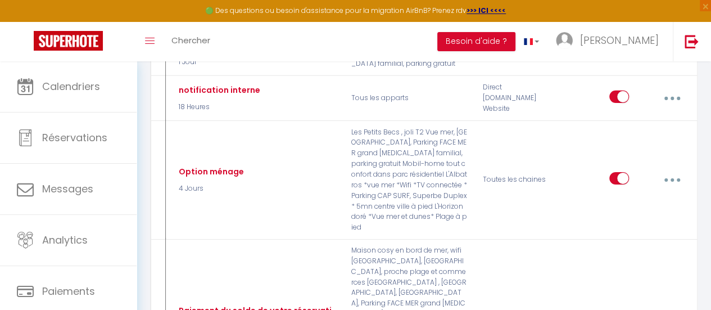
scroll to position [1768, 0]
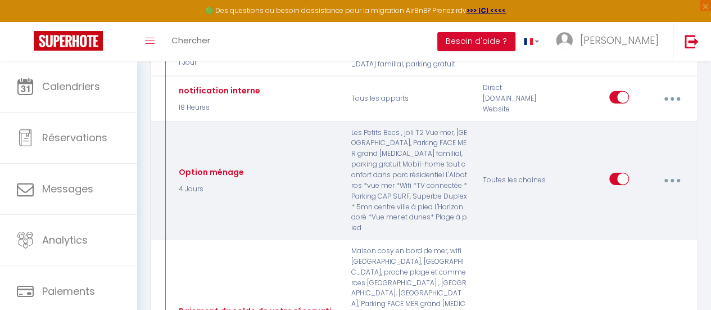
click at [674, 170] on button "button" at bounding box center [672, 180] width 30 height 21
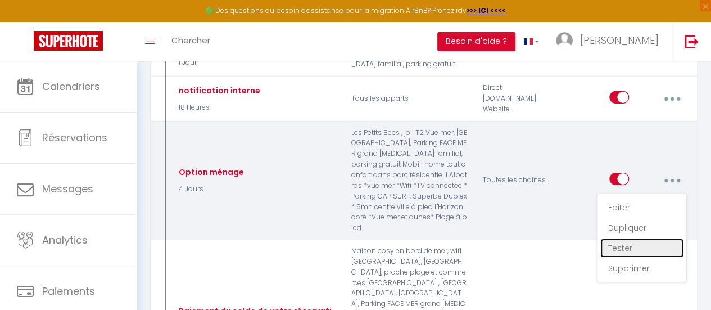
click at [620, 238] on link "Tester" at bounding box center [641, 247] width 83 height 19
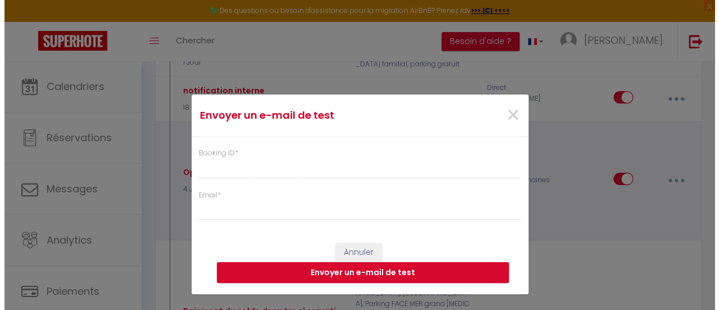
scroll to position [1757, 0]
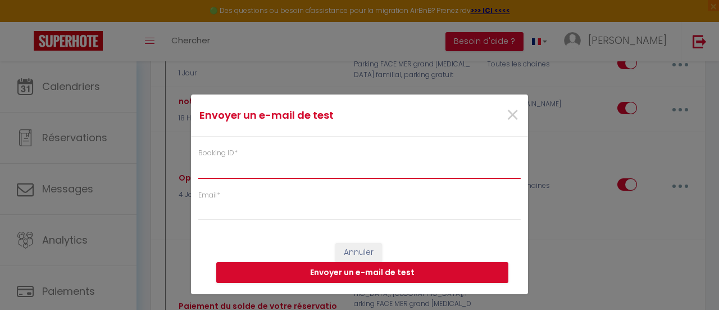
click at [275, 167] on input "Booking ID *" at bounding box center [359, 168] width 323 height 20
paste input "6847548"
type input "6847548"
click at [217, 199] on label "Email *" at bounding box center [209, 195] width 22 height 11
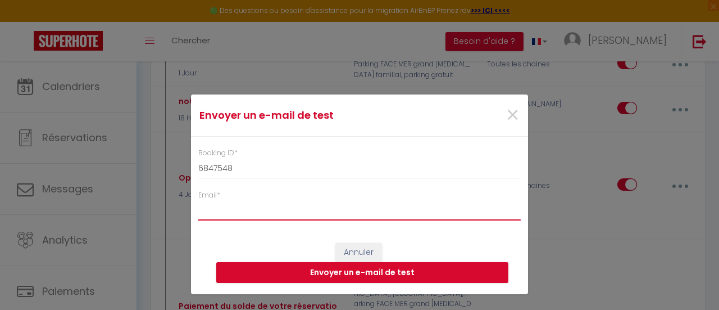
click at [217, 200] on input "Email *" at bounding box center [359, 210] width 323 height 20
type input "c.guilbaud131@gmail.com"
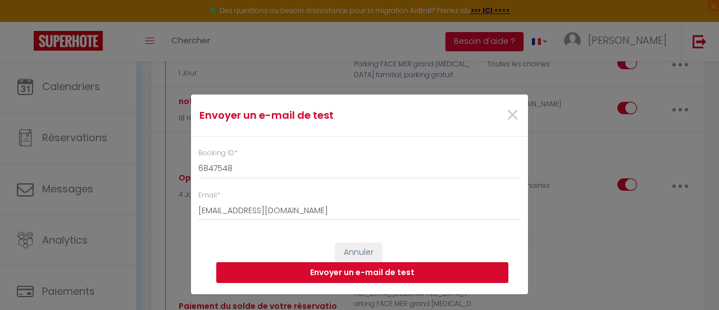
click at [365, 267] on button "Envoyer un e-mail de test" at bounding box center [362, 272] width 292 height 21
click at [514, 114] on span "×" at bounding box center [513, 115] width 14 height 34
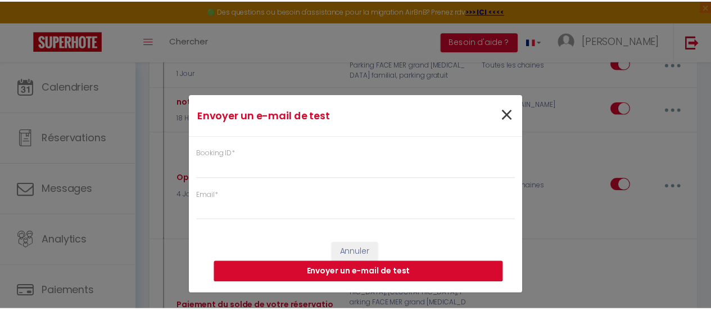
scroll to position [1768, 0]
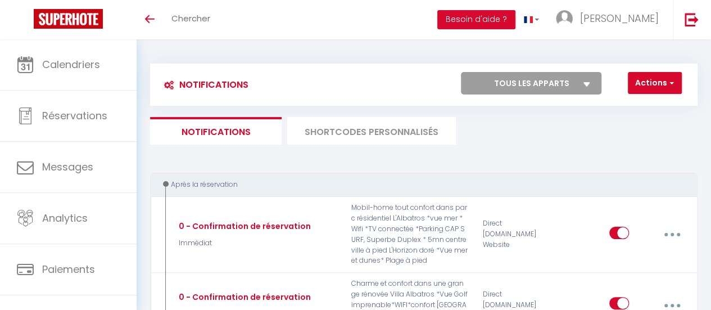
click at [382, 141] on li "SHORTCODES PERSONNALISÉS" at bounding box center [371, 131] width 169 height 28
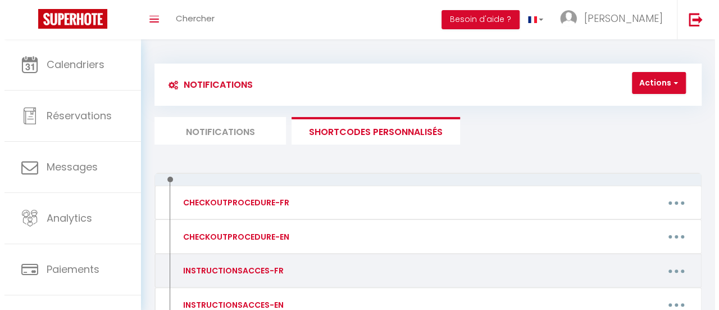
scroll to position [221, 0]
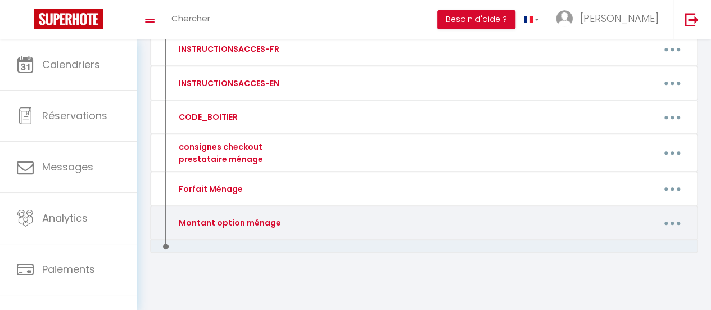
click at [680, 218] on button "button" at bounding box center [672, 222] width 30 height 21
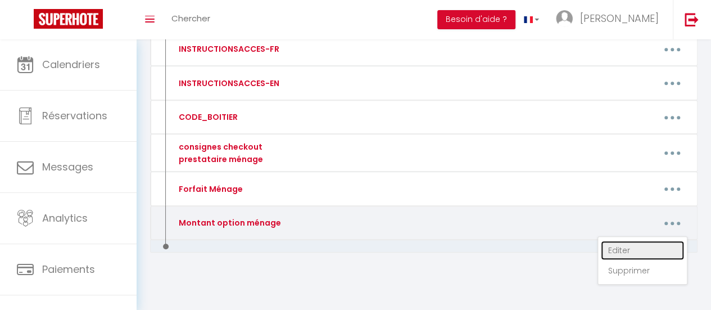
click at [625, 245] on link "Editer" at bounding box center [642, 249] width 83 height 19
type input "Montant option ménage"
type textarea "Montant option ménage"
type textarea "(30€)"
type textarea "(50€)"
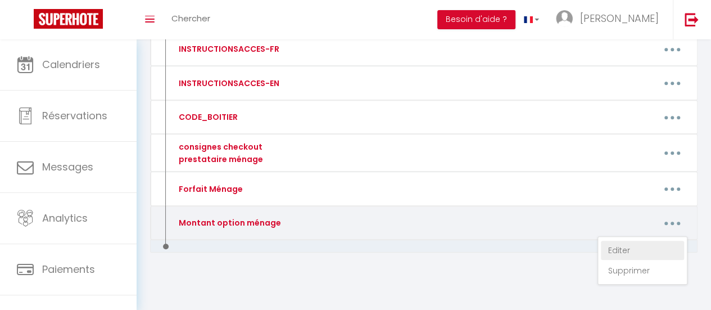
type textarea "(30€)"
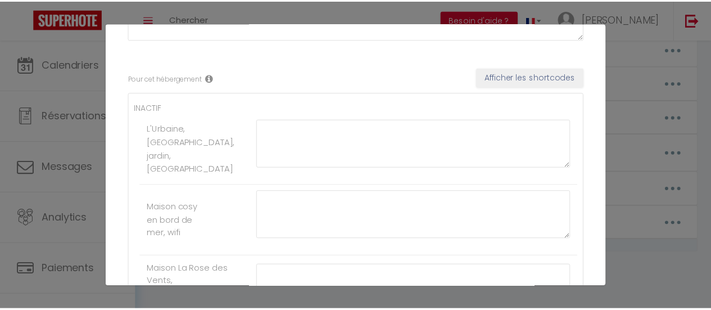
scroll to position [0, 0]
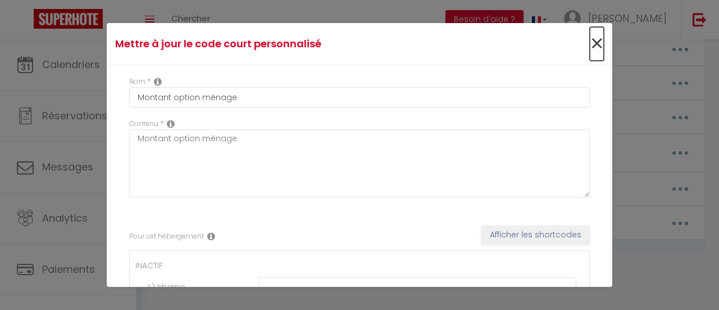
click at [592, 43] on span "×" at bounding box center [597, 44] width 14 height 34
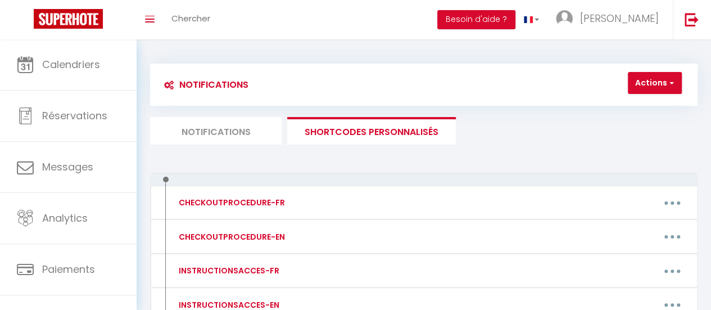
click at [208, 135] on li "Notifications" at bounding box center [215, 131] width 131 height 28
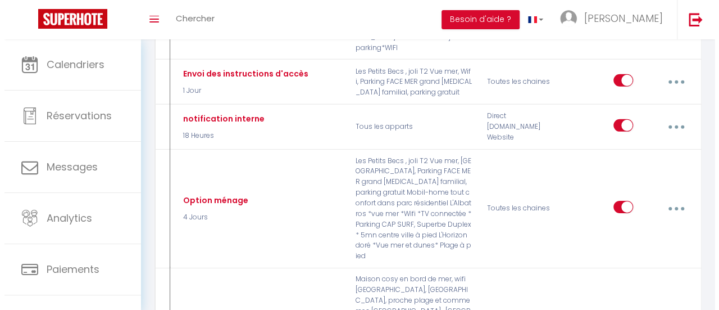
scroll to position [1721, 0]
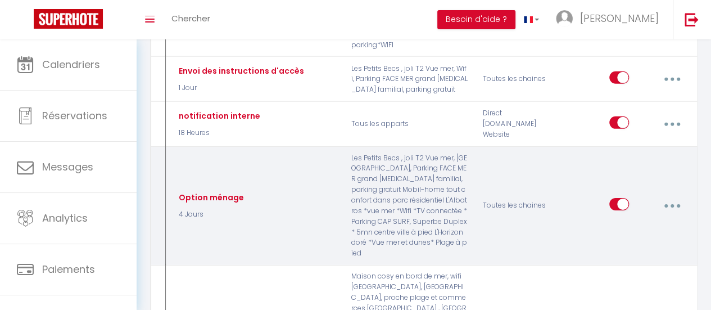
click at [675, 195] on button "button" at bounding box center [672, 205] width 30 height 21
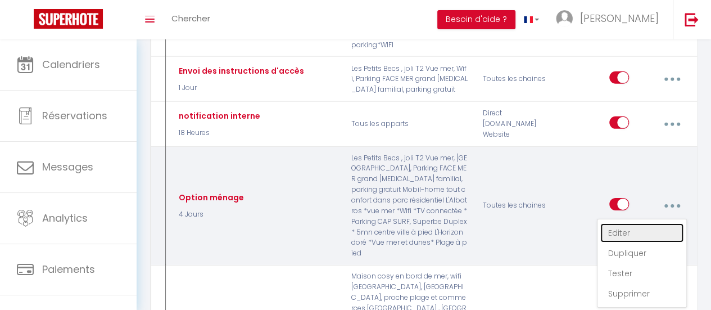
click at [618, 223] on link "Editer" at bounding box center [641, 232] width 83 height 19
type input "Option ménage"
select select "4 Jours"
select select "if_deposit_is_paid"
checkbox input "true"
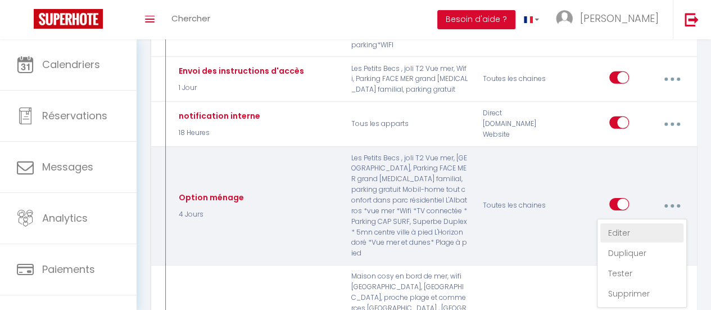
checkbox input "false"
radio input "true"
type input "Option méage"
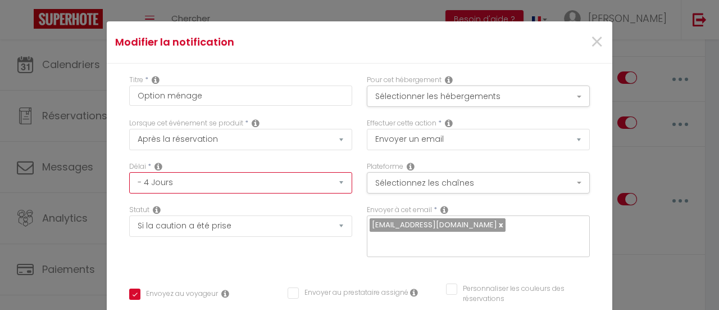
click at [332, 183] on select "Immédiat - 10 Minutes - 1 Heure - 2 Heures - 3 Heures - 4 Heures - 5 Heures - 6…" at bounding box center [240, 182] width 223 height 21
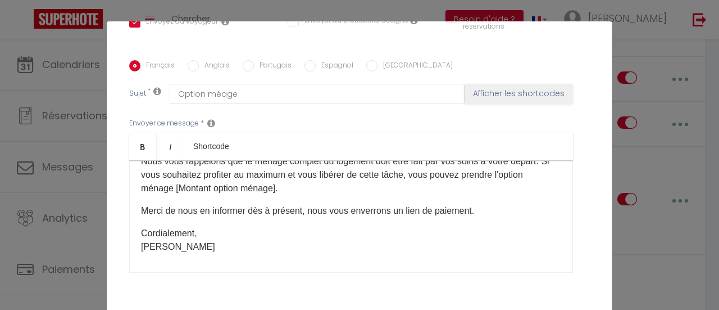
scroll to position [57, 0]
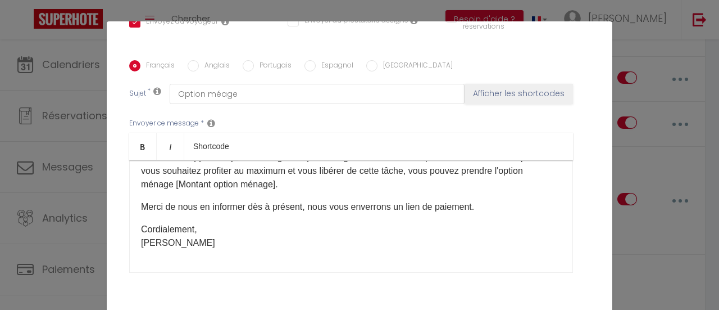
click at [491, 207] on p "Merci de nous en informer dès à présent​, nous vous enverrons un lien de paieme…" at bounding box center [351, 206] width 420 height 13
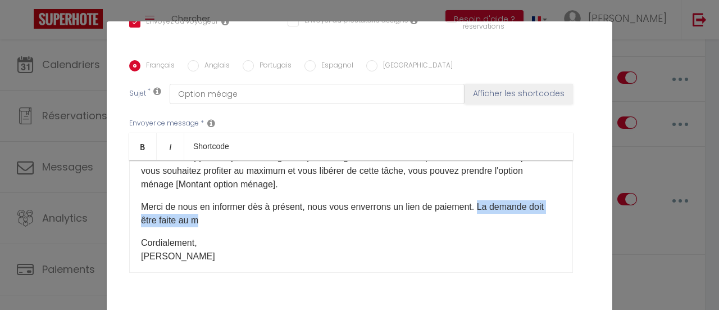
drag, startPoint x: 476, startPoint y: 207, endPoint x: 479, endPoint y: 217, distance: 11.0
click at [479, 217] on p "Merci de nous en informer dès à présent​, nous vous enverrons un lien de paieme…" at bounding box center [351, 213] width 420 height 27
drag, startPoint x: 187, startPoint y: 220, endPoint x: 476, endPoint y: 205, distance: 289.7
click at [476, 205] on p "Merci de nous en informer dès à présent​, nous vous enverrons un lien de paieme…" at bounding box center [351, 213] width 420 height 27
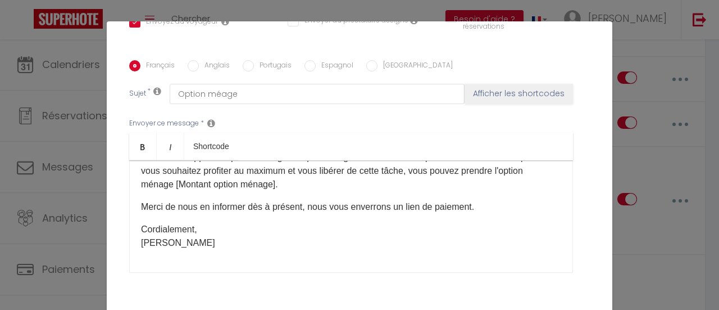
click at [146, 206] on p "Merci de nous en informer dès à présent​, nous vous enverrons un lien de paieme…" at bounding box center [351, 206] width 420 height 13
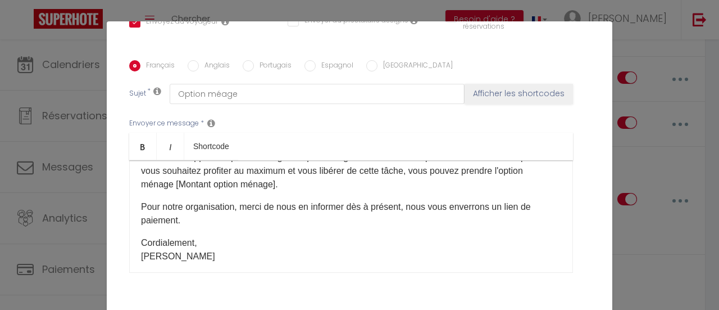
click at [218, 222] on p "Pour notre organisation, merci de nous en informer dès à présent​, nous vous en…" at bounding box center [351, 213] width 420 height 27
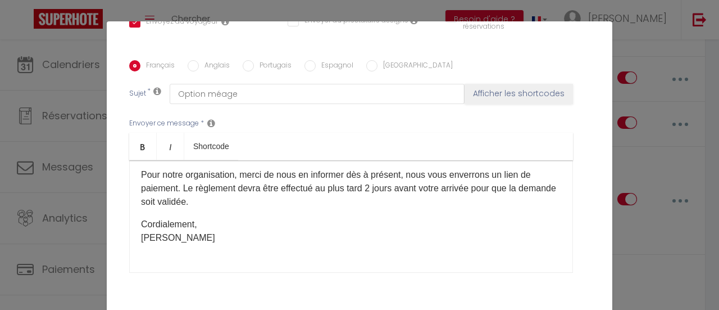
scroll to position [89, 0]
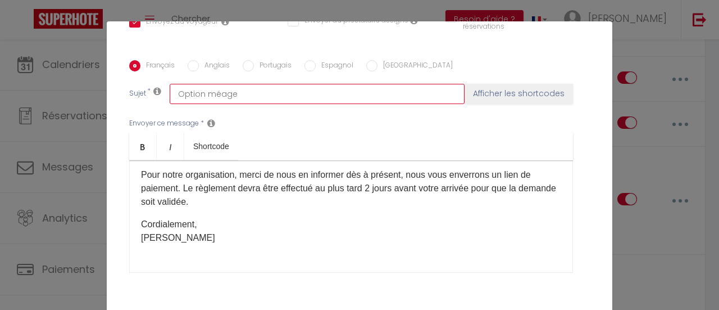
click at [214, 94] on input "Option méage" at bounding box center [317, 94] width 295 height 20
type input "Option ménage"
checkbox input "true"
checkbox input "false"
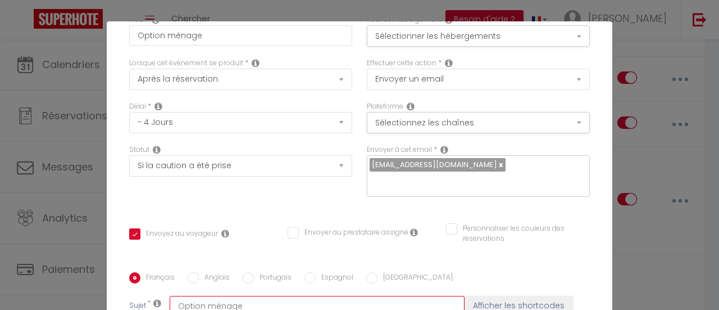
scroll to position [60, 0]
type input "Option ménage"
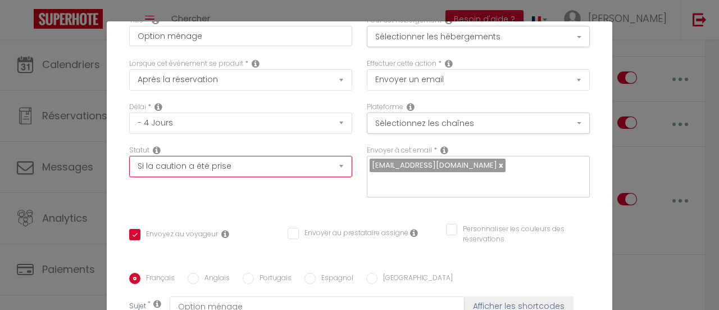
click at [326, 167] on select "Aucun Si la réservation est payée Si réservation non payée Si la caution a été …" at bounding box center [240, 166] width 223 height 21
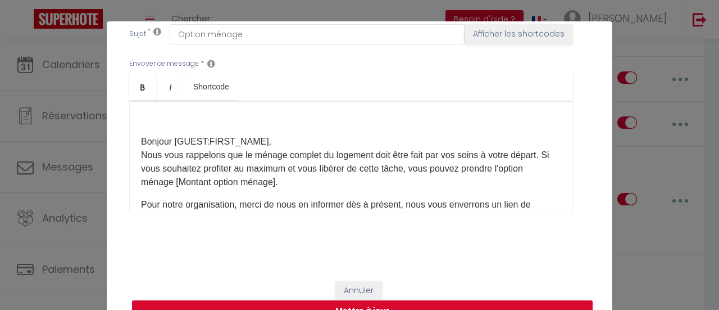
scroll to position [331, 0]
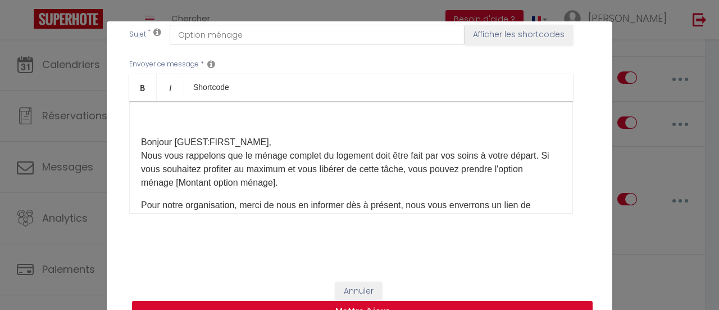
click at [330, 306] on button "Mettre à jour" at bounding box center [362, 311] width 461 height 21
checkbox input "true"
checkbox input "false"
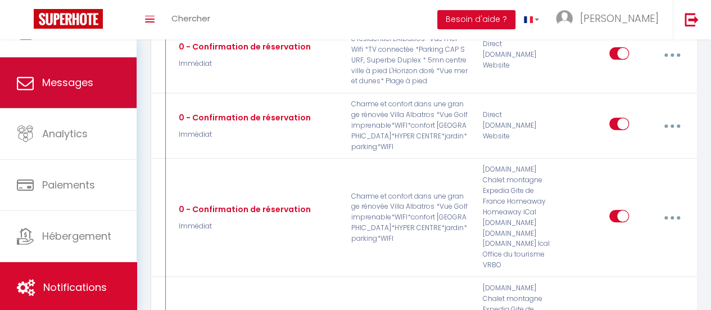
scroll to position [0, 0]
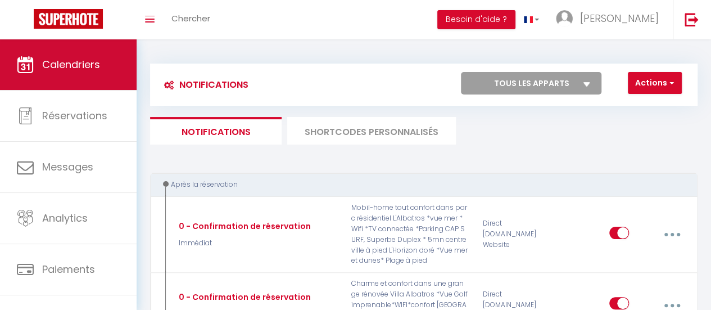
click at [88, 56] on link "Calendriers" at bounding box center [68, 64] width 137 height 51
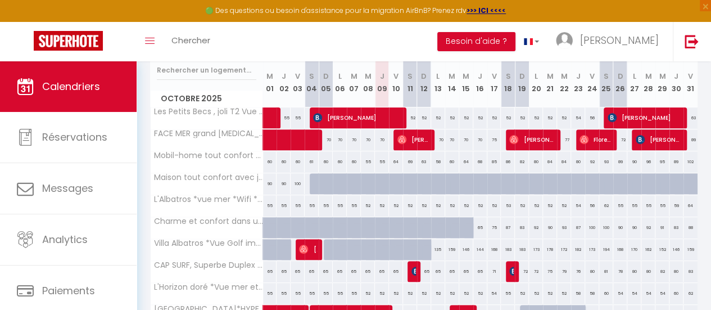
scroll to position [148, 0]
